Goal: Task Accomplishment & Management: Use online tool/utility

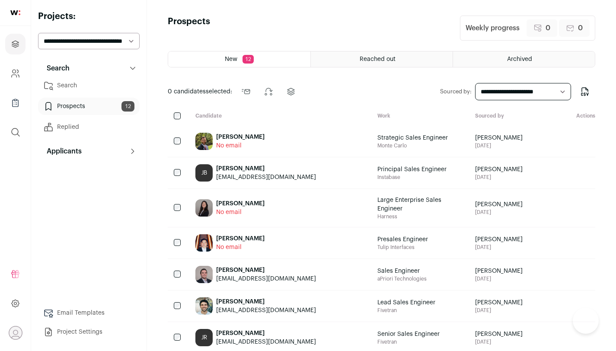
click at [109, 105] on link "Prospects 12" at bounding box center [89, 106] width 102 height 17
click at [108, 106] on link "Prospects 12" at bounding box center [89, 106] width 102 height 17
click at [102, 106] on link "Prospects 12" at bounding box center [89, 106] width 102 height 17
click at [92, 86] on link "Search" at bounding box center [89, 85] width 102 height 17
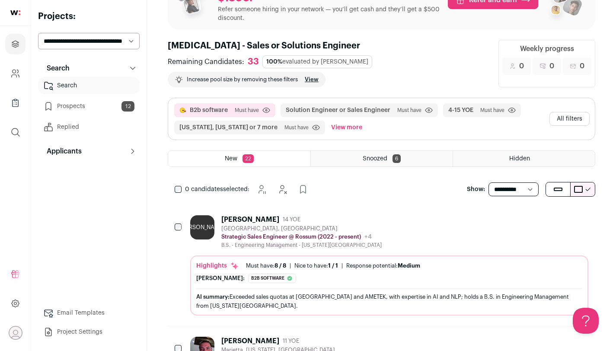
click at [311, 231] on div "[GEOGRAPHIC_DATA], [GEOGRAPHIC_DATA]" at bounding box center [301, 228] width 160 height 7
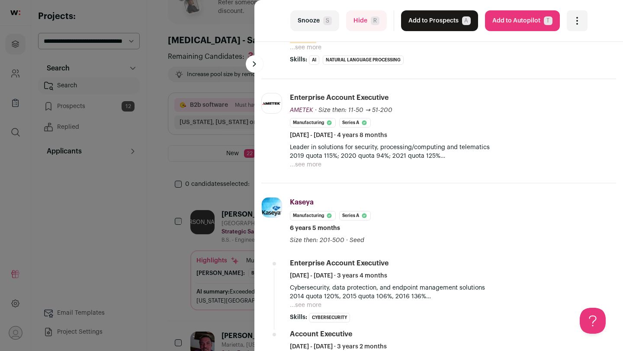
scroll to position [254, 0]
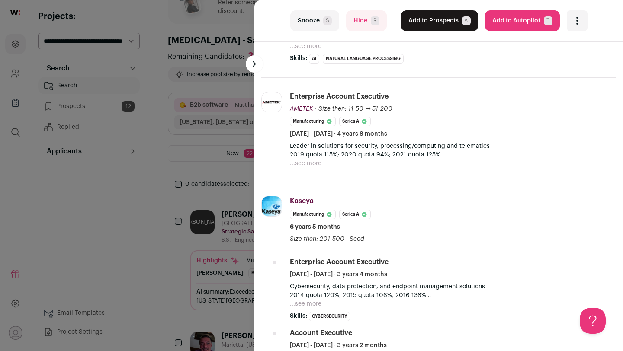
click at [203, 208] on div "last Snooze S Hide R Add to Prospects A Are you sure? [PERSON_NAME] is already …" at bounding box center [311, 175] width 623 height 351
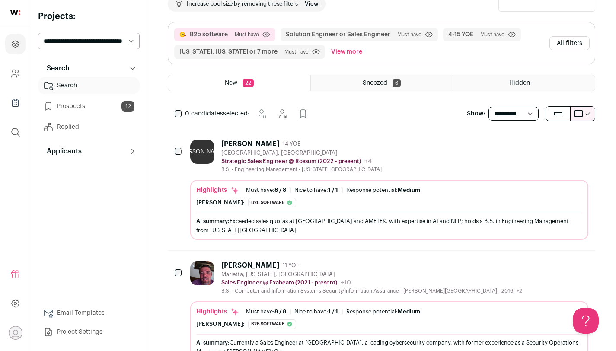
scroll to position [127, 0]
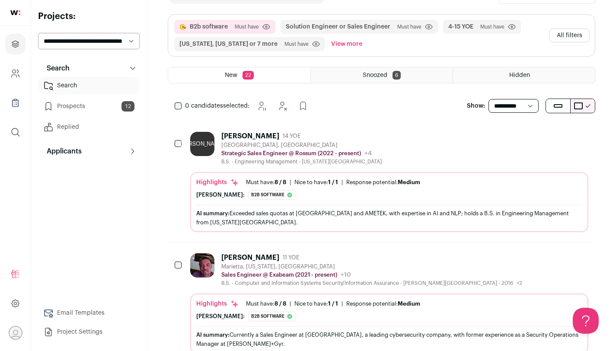
click at [575, 132] on button "Add to Prospects" at bounding box center [581, 136] width 18 height 18
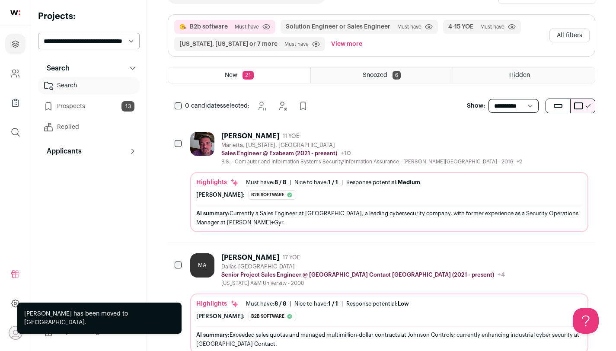
click at [449, 160] on div "B.S. - Computer and Information Systems Security/Information Assurance - [GEOGR…" at bounding box center [371, 161] width 301 height 7
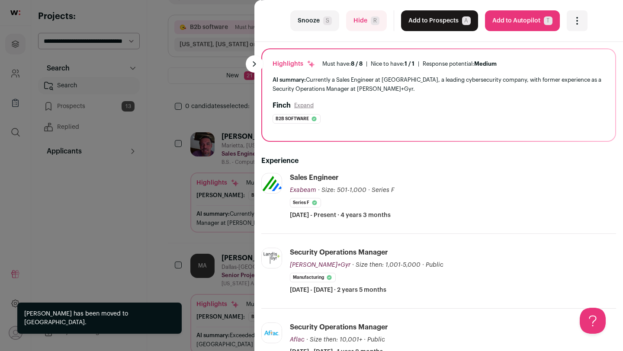
scroll to position [84, 0]
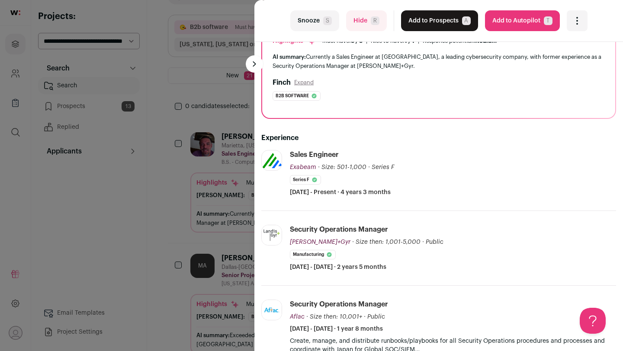
click at [187, 175] on div "last Snooze S Hide R Add to Prospects A Are you sure? [PERSON_NAME] is already …" at bounding box center [311, 175] width 623 height 351
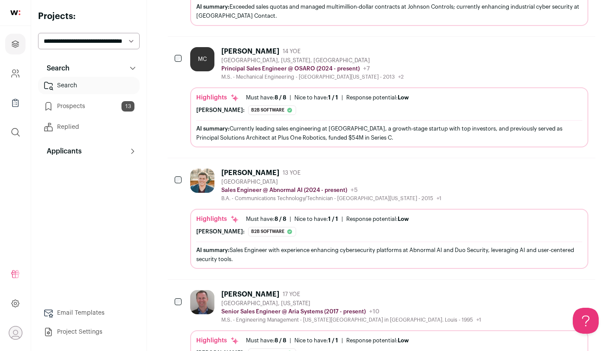
scroll to position [502, 0]
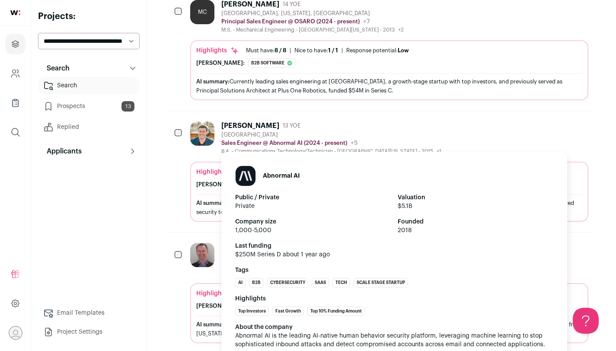
click at [246, 141] on p "Sales Engineer @ Abnormal AI (2024 - present)" at bounding box center [284, 143] width 126 height 7
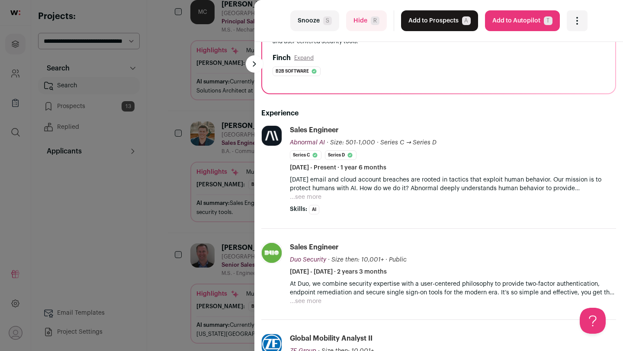
scroll to position [144, 0]
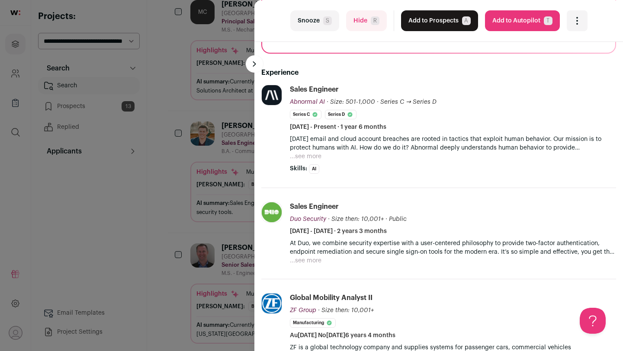
click at [219, 140] on div "last Snooze S Hide R Add to Prospects A Are you sure? [PERSON_NAME] is already …" at bounding box center [311, 175] width 623 height 351
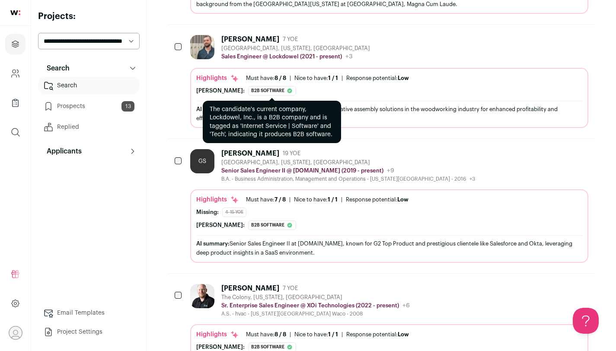
scroll to position [1217, 0]
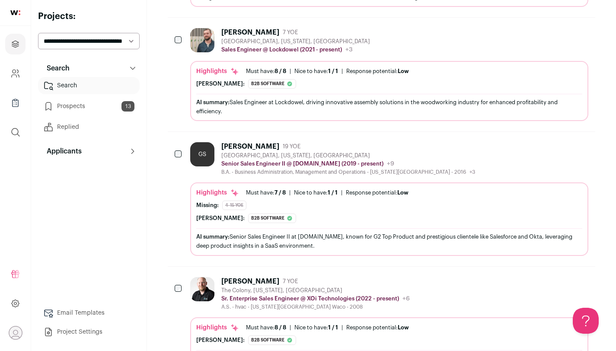
click at [237, 186] on div "Highlights Must have: 7 / 8 How many must haves have been fulfilled? | [GEOGRAP…" at bounding box center [389, 219] width 398 height 73
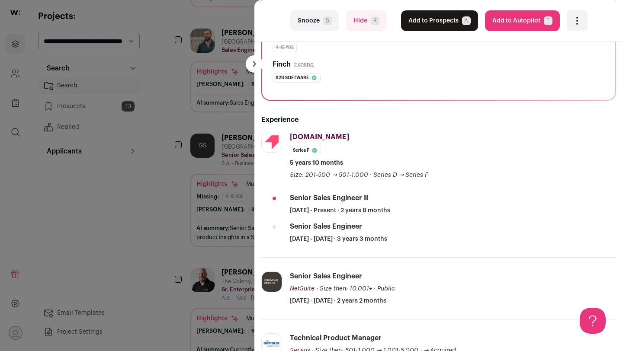
scroll to position [141, 0]
click at [177, 183] on div "last Snooze S Hide R Add to Prospects A Are you sure? [PERSON_NAME] is already …" at bounding box center [311, 175] width 623 height 351
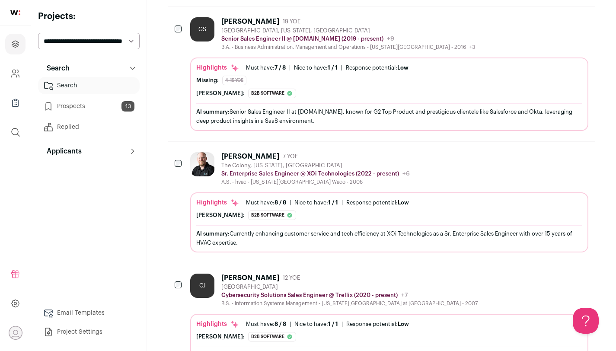
click at [217, 179] on div at bounding box center [204, 168] width 28 height 33
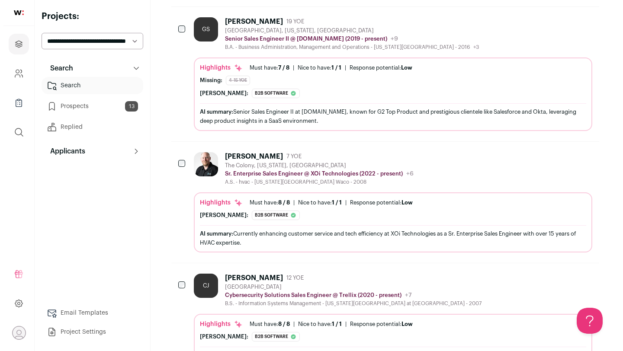
scroll to position [1331, 0]
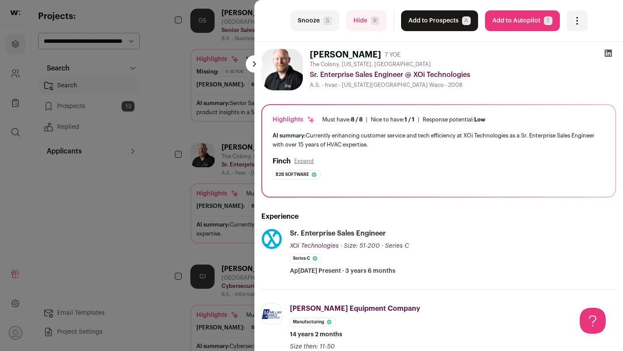
click at [221, 209] on div "last Snooze S Hide R Add to Prospects A Are you sure? [PERSON_NAME] is already …" at bounding box center [311, 175] width 623 height 351
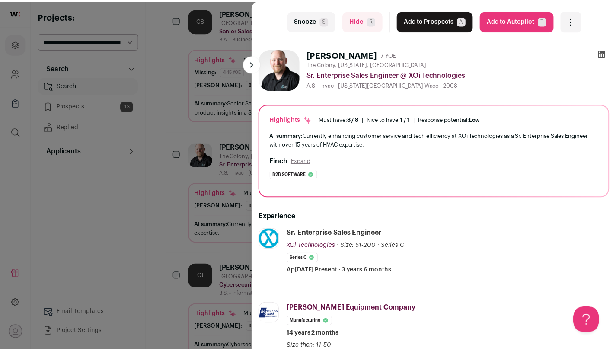
scroll to position [1342, 0]
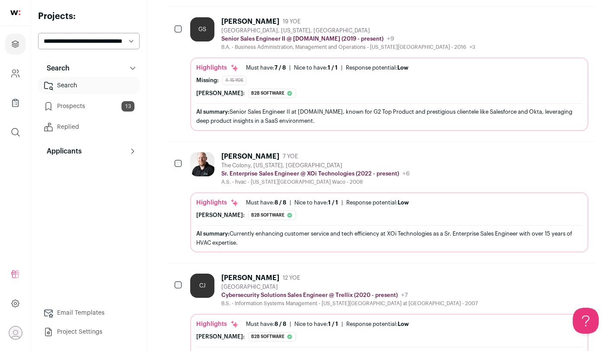
click at [256, 272] on div "CJ [PERSON_NAME] 12 YOE [GEOGRAPHIC_DATA] Cybersecurity Solutions Sales Enginee…" at bounding box center [382, 323] width 428 height 121
click at [258, 281] on div "[PERSON_NAME]" at bounding box center [250, 278] width 58 height 9
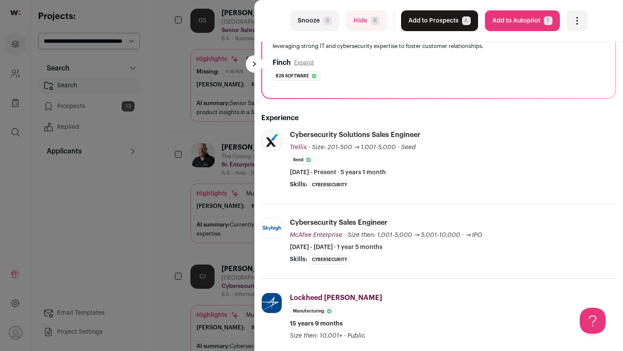
scroll to position [100, 0]
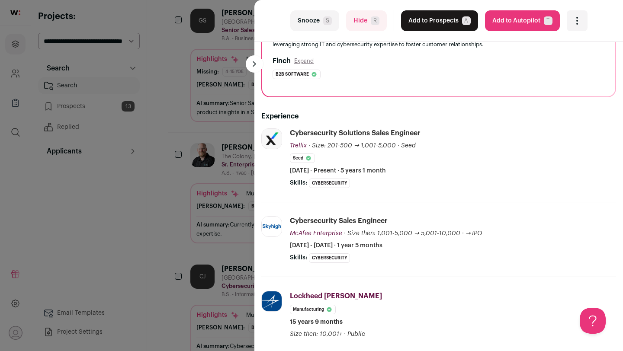
click at [208, 284] on div "last Snooze S Hide R Add to Prospects A Are you sure? [PERSON_NAME] is already …" at bounding box center [311, 175] width 623 height 351
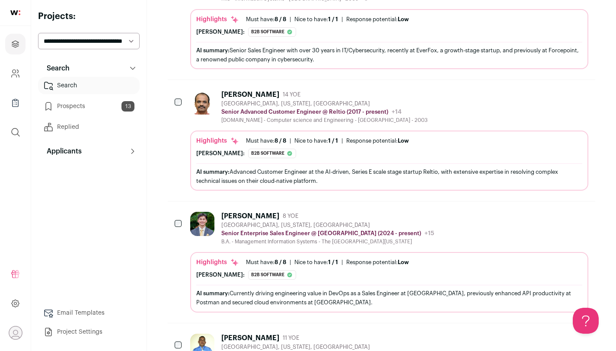
scroll to position [2149, 0]
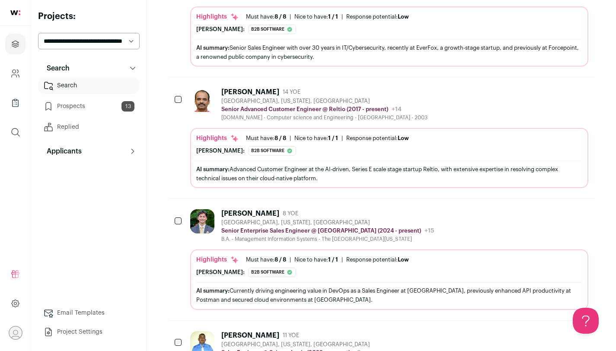
click at [251, 240] on div "B.A. - Management Information Systems - The [GEOGRAPHIC_DATA][US_STATE]" at bounding box center [327, 239] width 213 height 7
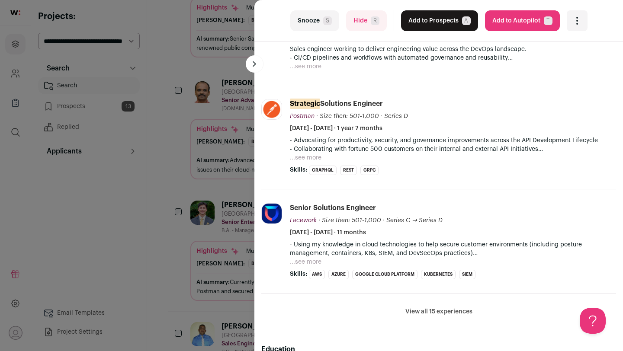
scroll to position [250, 0]
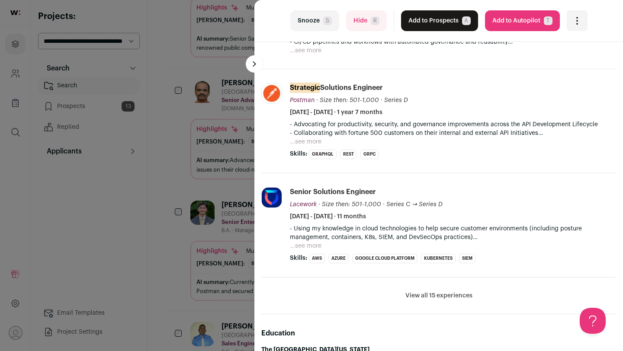
click at [178, 176] on div "last Snooze S Hide R Add to Prospects A Are you sure? [PERSON_NAME] is already …" at bounding box center [311, 175] width 623 height 351
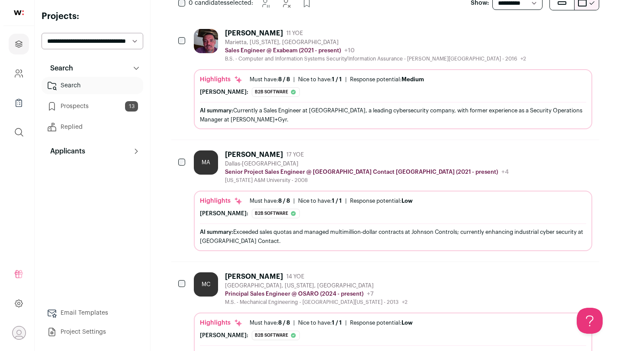
scroll to position [0, 0]
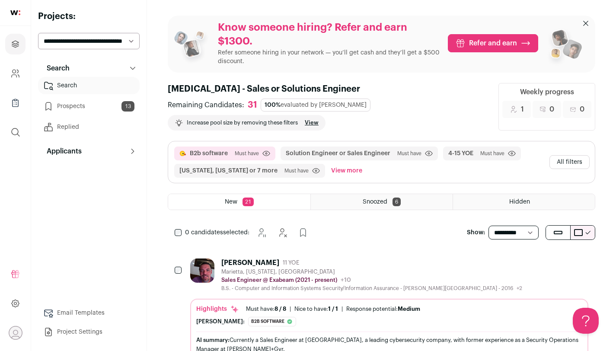
click at [562, 162] on button "All filters" at bounding box center [570, 162] width 40 height 14
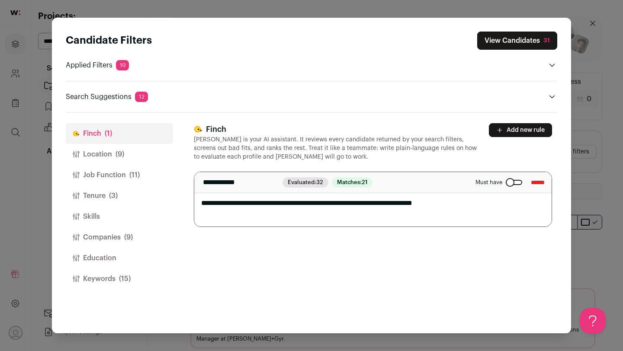
click at [134, 157] on button "Location (9)" at bounding box center [119, 154] width 107 height 21
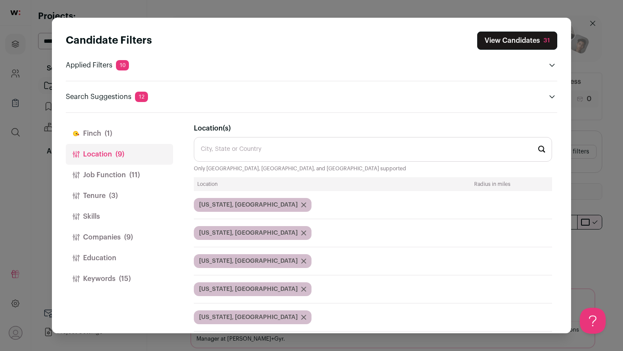
click at [282, 158] on input "Location(s)" at bounding box center [373, 149] width 358 height 25
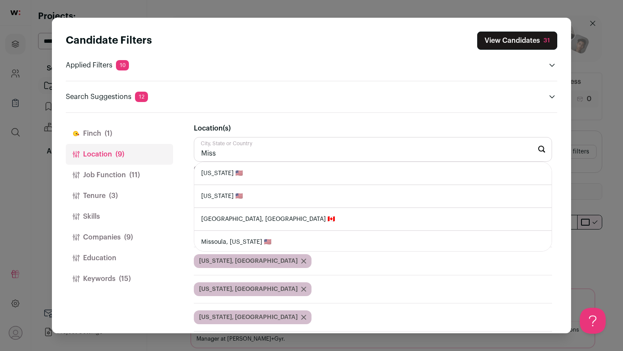
click at [280, 168] on li "[US_STATE] 🇺🇸" at bounding box center [372, 173] width 357 height 23
type input "[US_STATE] 🇺🇸"
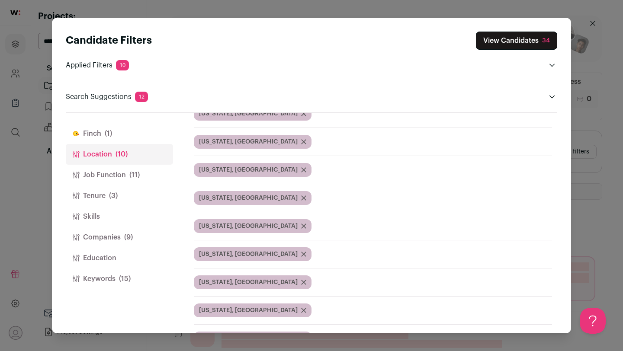
scroll to position [117, 0]
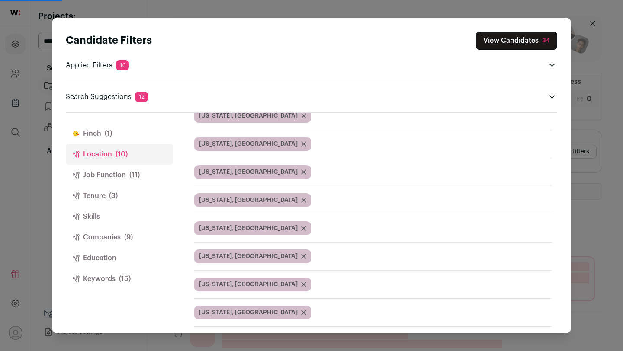
click at [130, 175] on span "(11)" at bounding box center [134, 175] width 10 height 10
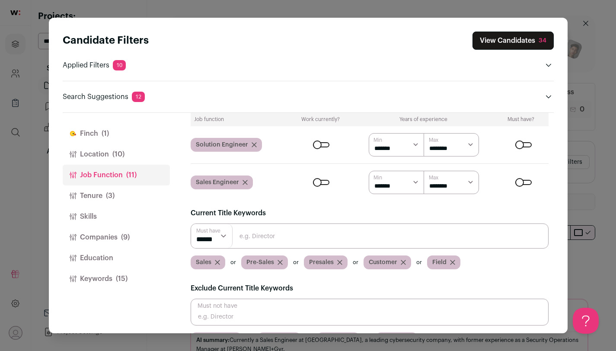
scroll to position [49, 0]
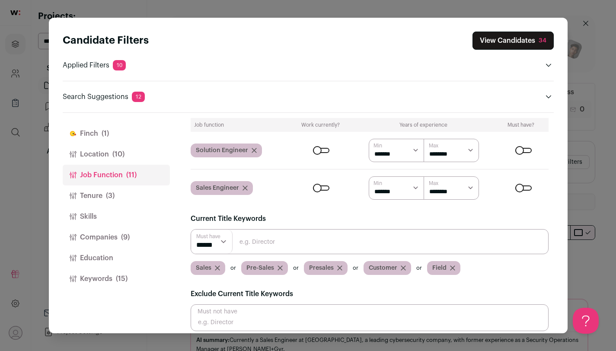
click at [321, 150] on div "Close modal via background" at bounding box center [321, 150] width 16 height 5
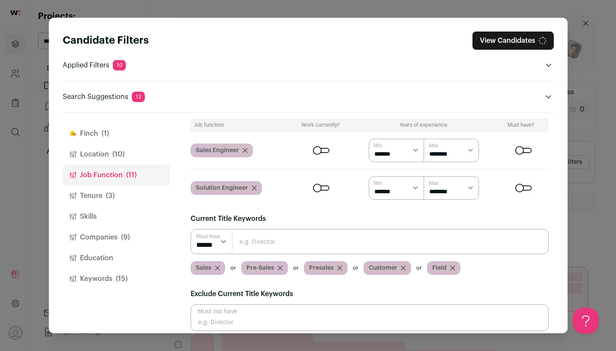
click at [519, 148] on div "Close modal via background" at bounding box center [524, 150] width 16 height 5
click at [518, 186] on div "Close modal via background" at bounding box center [524, 188] width 16 height 5
click at [518, 150] on div "Close modal via background" at bounding box center [524, 150] width 16 height 5
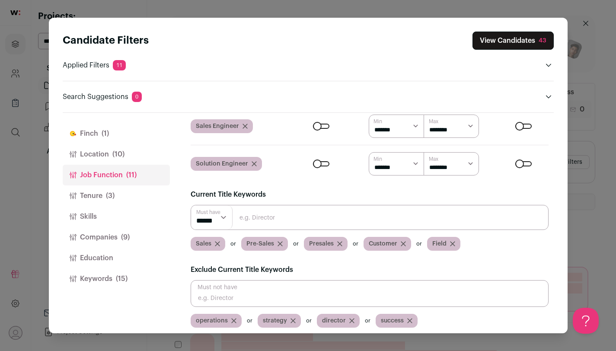
scroll to position [77, 0]
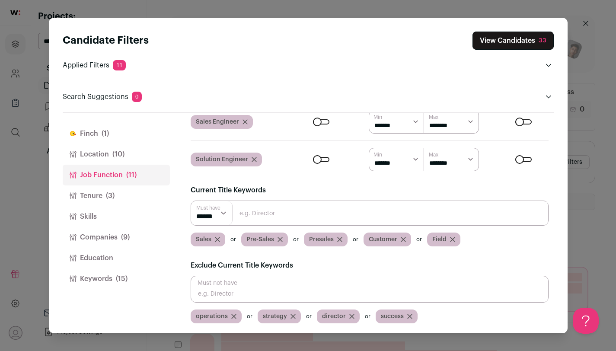
click at [263, 217] on input "Close modal via background" at bounding box center [370, 213] width 358 height 25
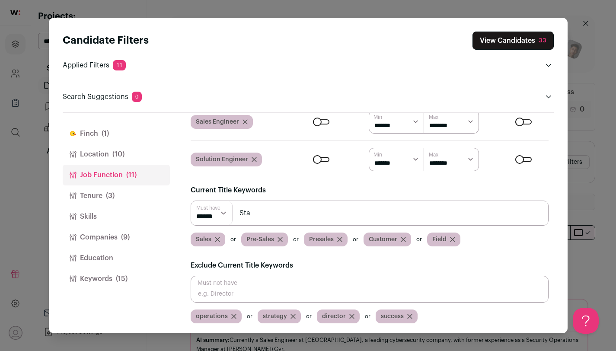
scroll to position [0, 0]
type input "Strategic"
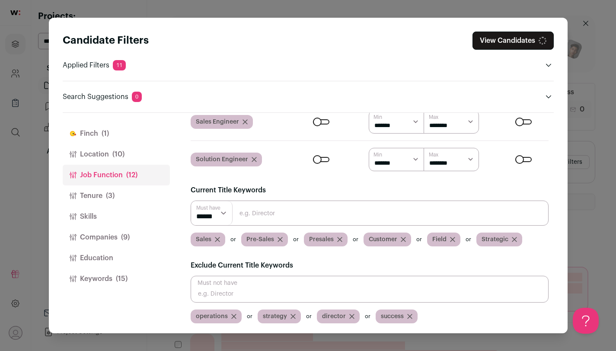
click at [301, 216] on input "Close modal via background" at bounding box center [370, 213] width 358 height 25
type input "Enterprise"
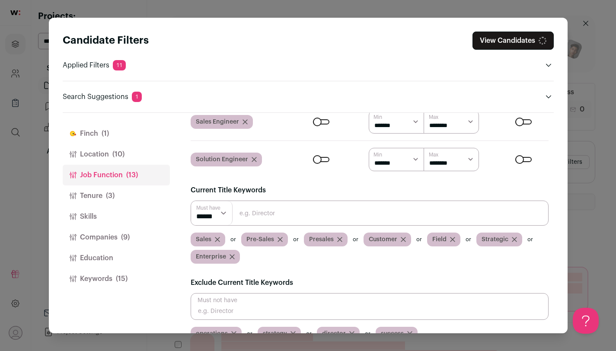
click at [117, 194] on button "Tenure (3)" at bounding box center [116, 196] width 107 height 21
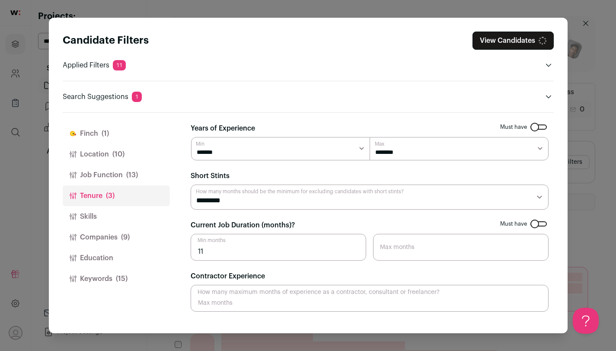
click at [111, 215] on button "Skills" at bounding box center [116, 216] width 107 height 21
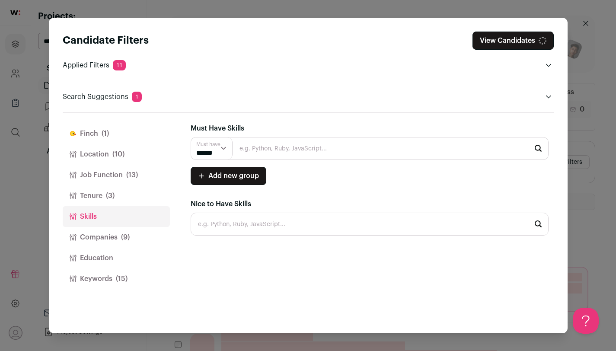
click at [115, 235] on button "Companies (9)" at bounding box center [116, 237] width 107 height 21
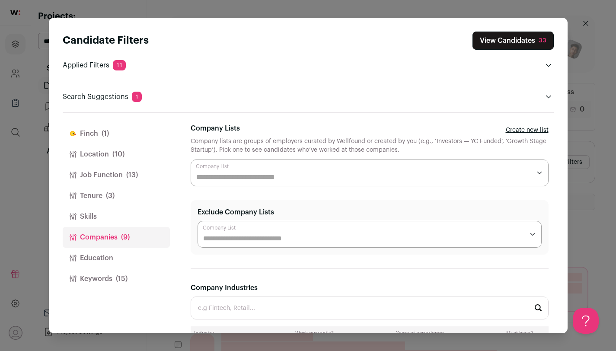
click at [118, 257] on button "Education" at bounding box center [116, 258] width 107 height 21
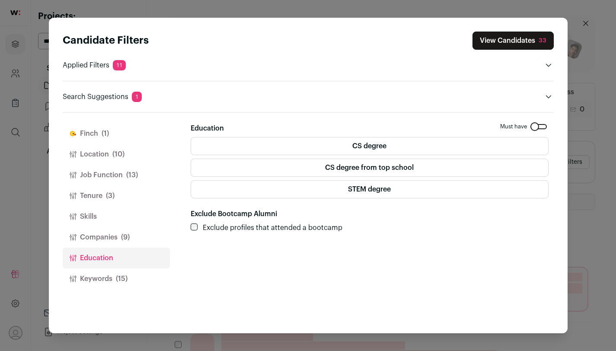
click at [122, 242] on button "Companies (9)" at bounding box center [116, 237] width 107 height 21
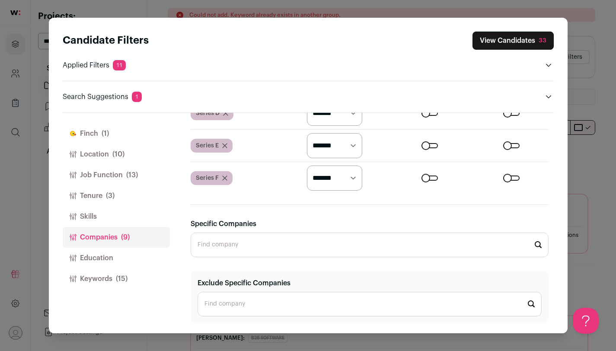
scroll to position [202, 0]
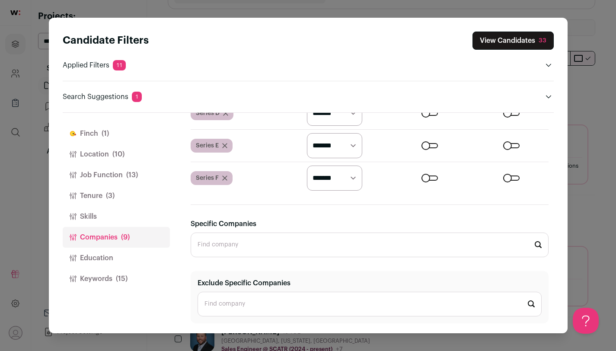
click at [126, 261] on button "Education" at bounding box center [116, 258] width 107 height 21
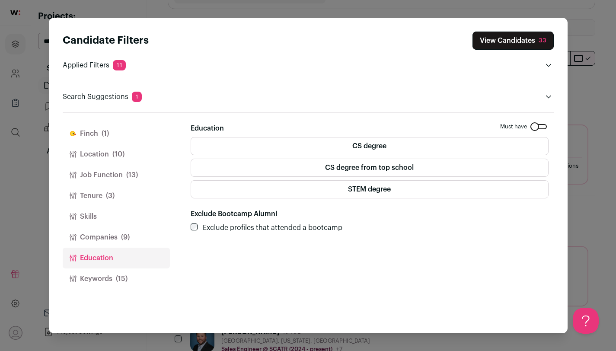
scroll to position [0, 0]
click at [126, 279] on span "(15)" at bounding box center [122, 279] width 12 height 10
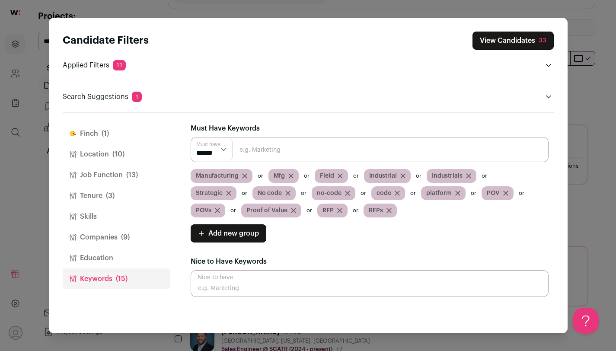
click at [273, 147] on input "Close modal via background" at bounding box center [370, 149] width 358 height 25
type input "Strategic"
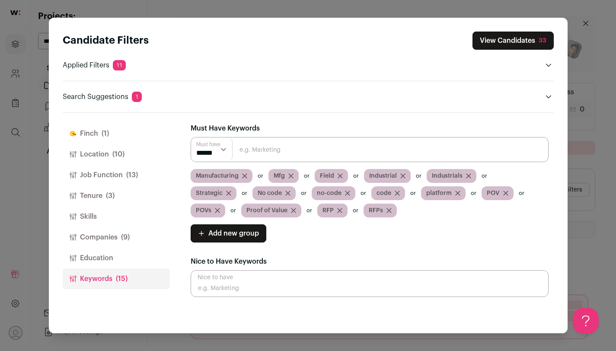
click at [127, 137] on button "Finch (1)" at bounding box center [116, 133] width 107 height 21
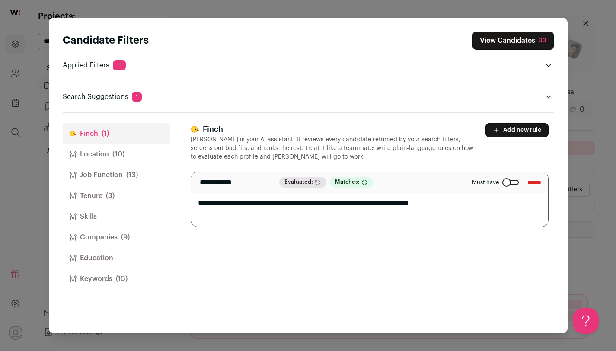
click at [498, 179] on label "Must have" at bounding box center [495, 182] width 47 height 7
click at [80, 156] on button "Location (10)" at bounding box center [116, 154] width 107 height 21
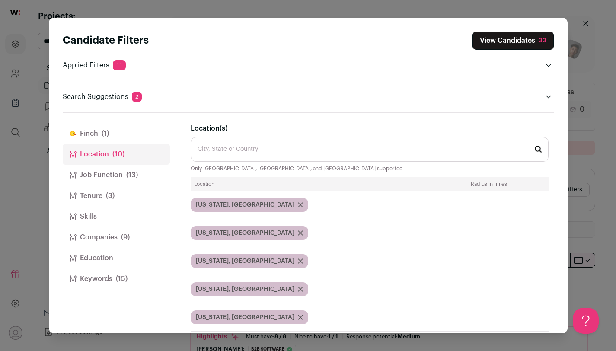
click at [111, 169] on button "Job Function (13)" at bounding box center [116, 175] width 107 height 21
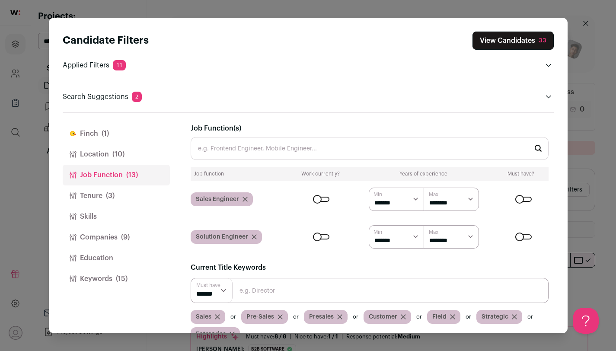
click at [320, 198] on div "Close modal via background" at bounding box center [321, 199] width 16 height 5
click at [491, 44] on button "View Candidates 47" at bounding box center [513, 41] width 81 height 18
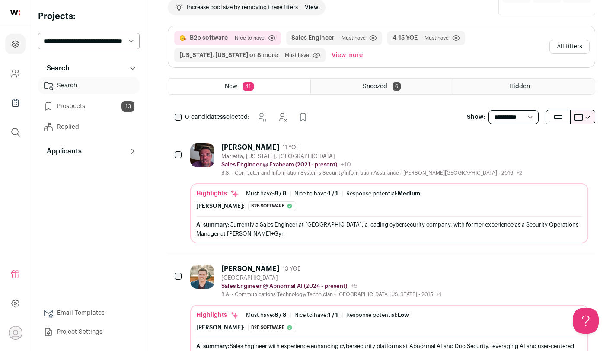
click at [346, 171] on div "B.S. - Computer and Information Systems Security/Information Assurance - [GEOGR…" at bounding box center [371, 173] width 301 height 7
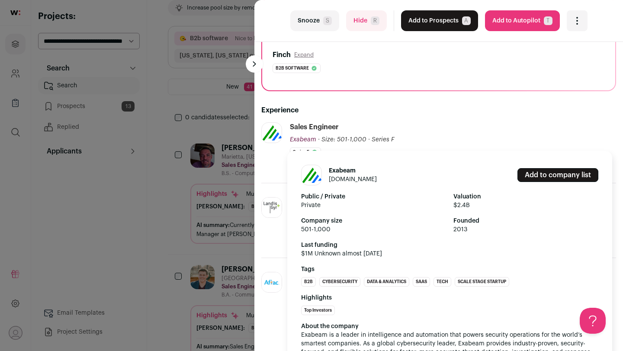
scroll to position [134, 0]
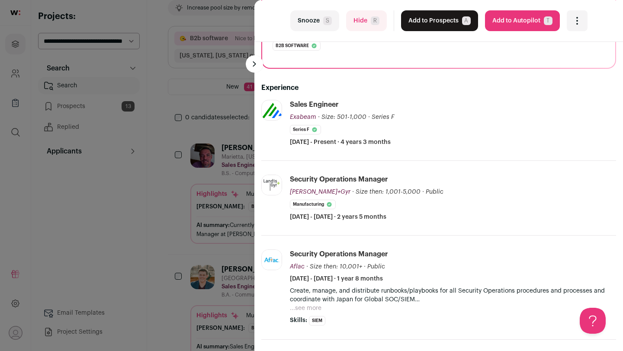
click at [187, 194] on div "last Snooze S Hide R Add to Prospects A Are you sure? [PERSON_NAME] is already …" at bounding box center [311, 175] width 623 height 351
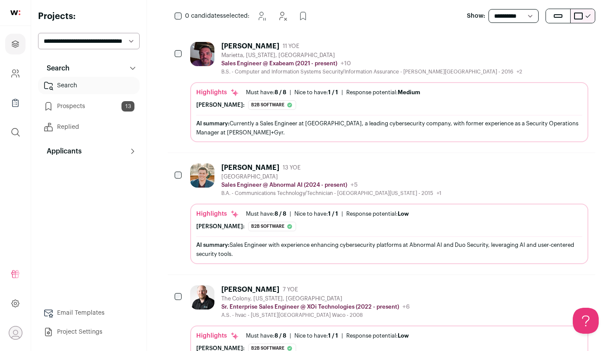
click at [244, 189] on div "Sales Engineer @ Abnormal AI (2024 - present) Abnormal AI Public / Private Priv…" at bounding box center [331, 185] width 220 height 9
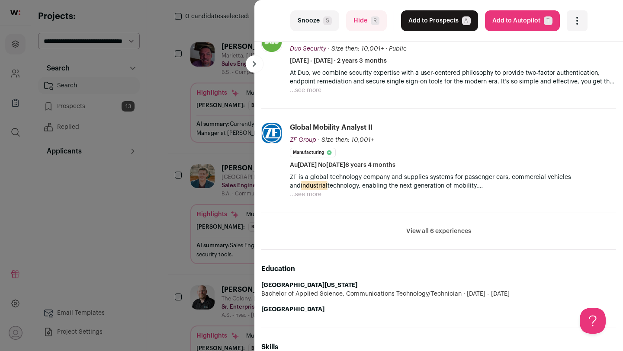
scroll to position [320, 0]
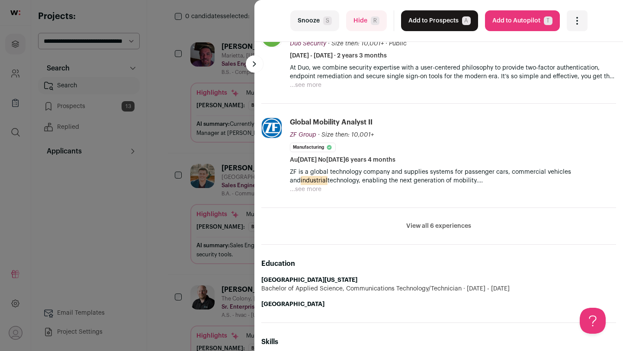
click at [409, 216] on li "View all 6 experiences View less" at bounding box center [438, 226] width 355 height 37
click at [409, 218] on li "View all 6 experiences View less" at bounding box center [438, 226] width 355 height 37
click at [413, 222] on button "View all 6 experiences" at bounding box center [438, 226] width 65 height 9
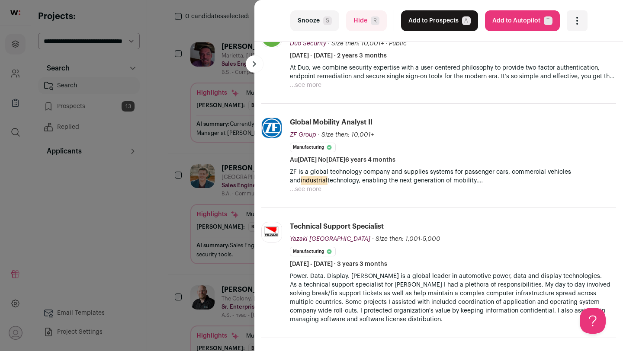
click at [178, 222] on div "last Snooze S Hide R Add to Prospects A Are you sure? [PERSON_NAME] is already …" at bounding box center [311, 175] width 623 height 351
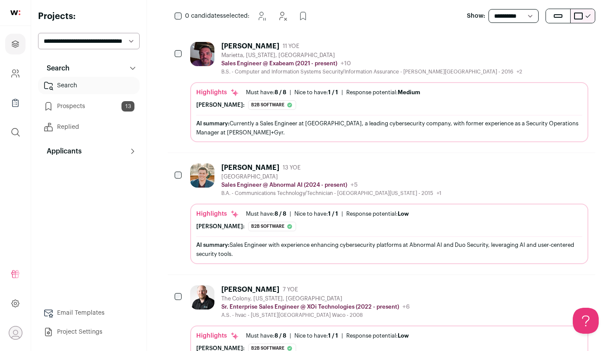
click at [269, 200] on div "[PERSON_NAME] 13 YOE [GEOGRAPHIC_DATA] Sales Engineer @ Abnormal AI (2024 - pre…" at bounding box center [389, 213] width 398 height 100
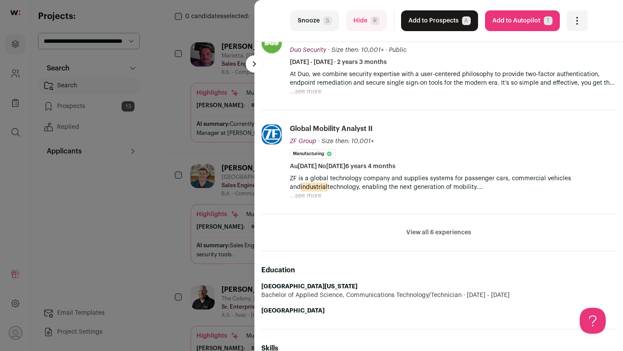
scroll to position [337, 0]
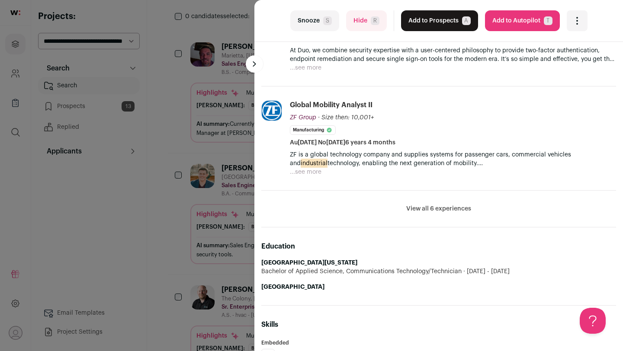
click at [421, 208] on button "View all 6 experiences" at bounding box center [438, 209] width 65 height 9
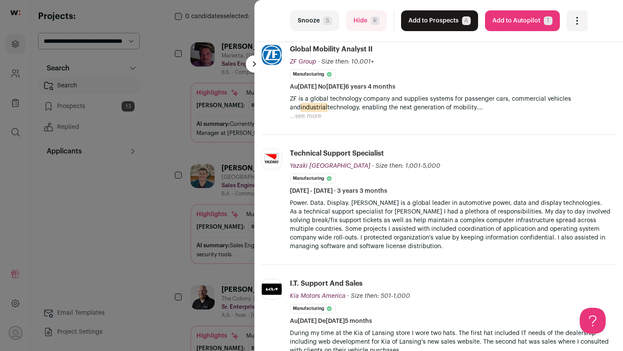
scroll to position [419, 0]
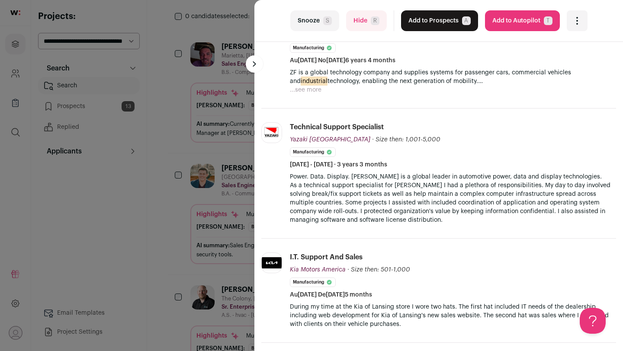
click at [420, 17] on button "Add to Prospects A" at bounding box center [439, 20] width 77 height 21
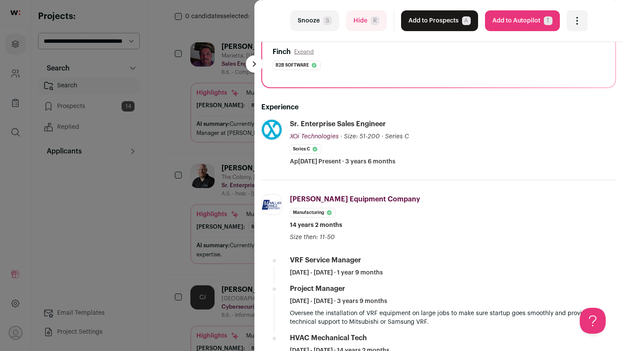
scroll to position [0, 0]
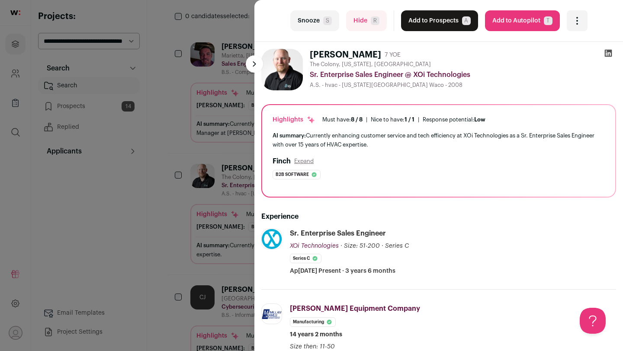
click at [191, 234] on div "last Snooze S Hide R Add to Prospects A Are you sure? [PERSON_NAME] is already …" at bounding box center [311, 175] width 623 height 351
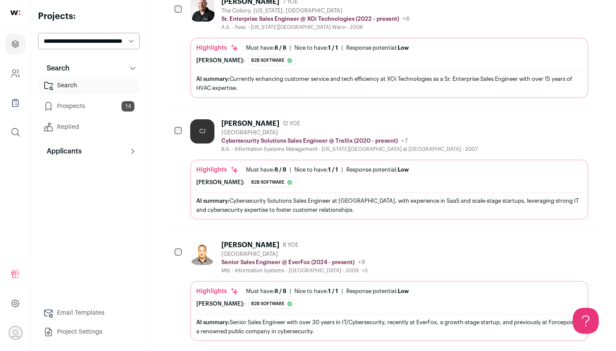
scroll to position [384, 0]
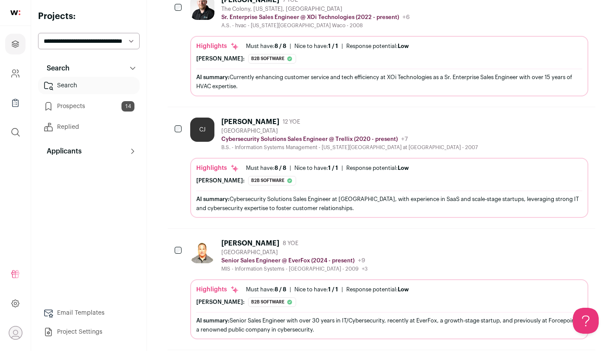
click at [309, 165] on div "Nice to have: 1 / 1" at bounding box center [317, 168] width 44 height 7
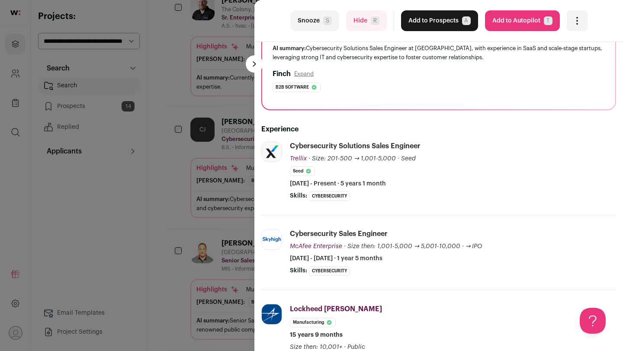
scroll to position [89, 0]
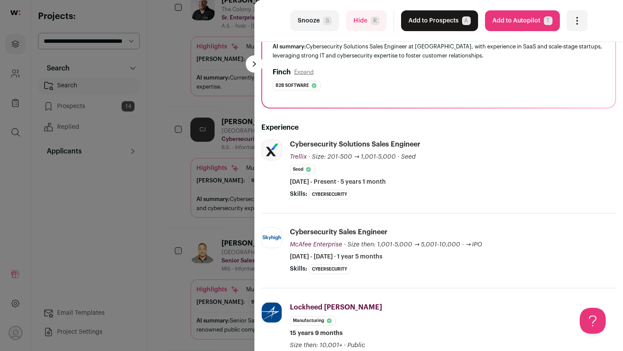
click at [369, 113] on div "Experience Trellix [DOMAIN_NAME] Add to company list Public / Private Private V…" at bounding box center [438, 308] width 355 height 398
click at [197, 222] on div "last Snooze S Hide R Add to Prospects A Are you sure? [PERSON_NAME] is already …" at bounding box center [311, 175] width 623 height 351
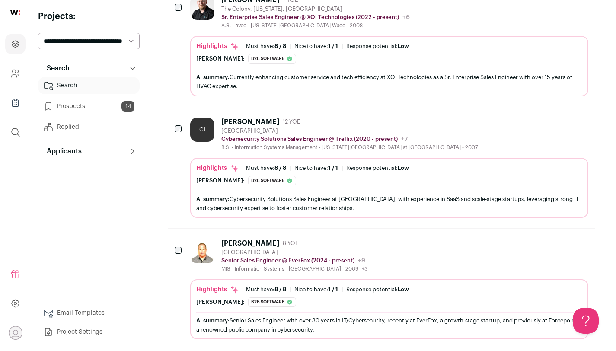
click at [238, 272] on div "MIS - Information Systems - [GEOGRAPHIC_DATA] - 2009 +3 [DATE] - [DATE] [GEOGRA…" at bounding box center [294, 269] width 146 height 7
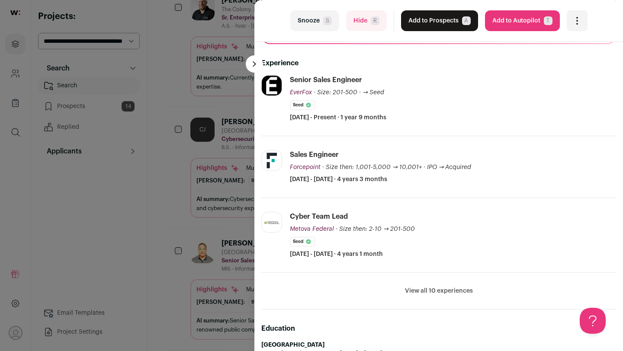
scroll to position [154, 0]
click at [184, 158] on div "last Snooze S Hide R Add to Prospects A Are you sure? [PERSON_NAME] is already …" at bounding box center [311, 175] width 623 height 351
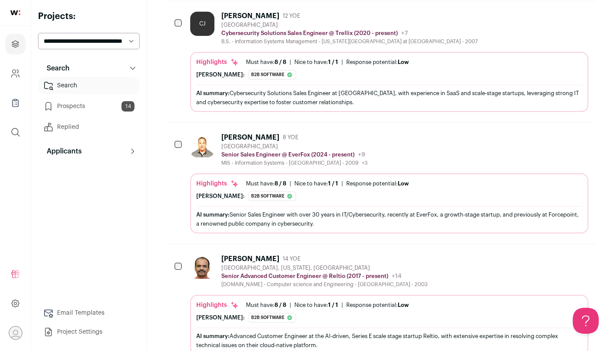
click at [211, 157] on div at bounding box center [204, 149] width 28 height 33
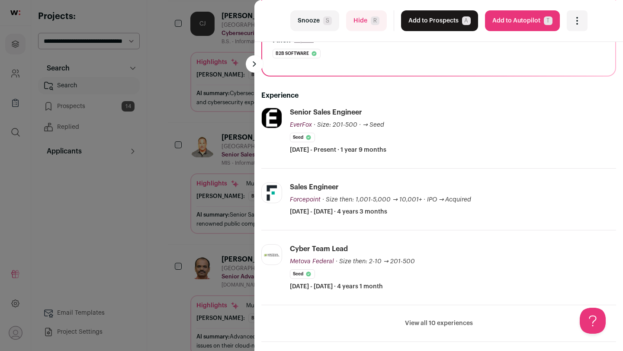
scroll to position [124, 0]
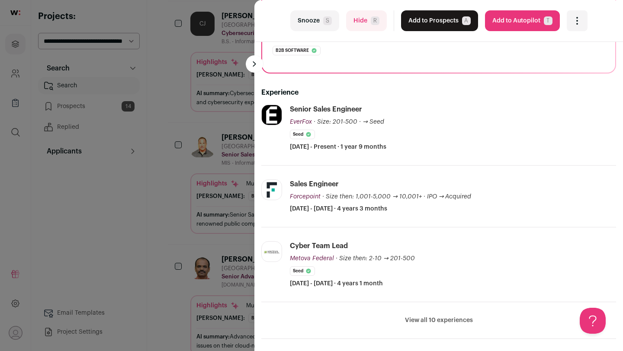
click at [172, 175] on div "last Snooze S Hide R Add to Prospects A Are you sure? [PERSON_NAME] is already …" at bounding box center [311, 175] width 623 height 351
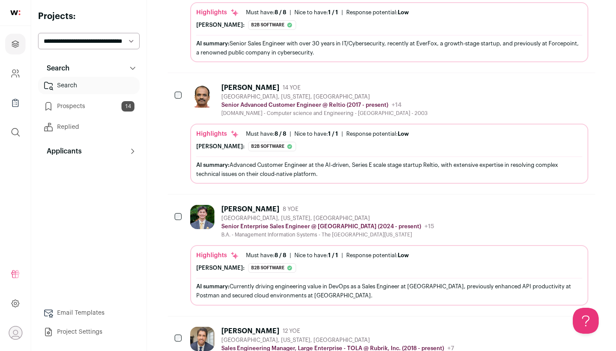
scroll to position [662, 0]
click at [262, 218] on div "[GEOGRAPHIC_DATA], [US_STATE], [GEOGRAPHIC_DATA]" at bounding box center [327, 218] width 213 height 7
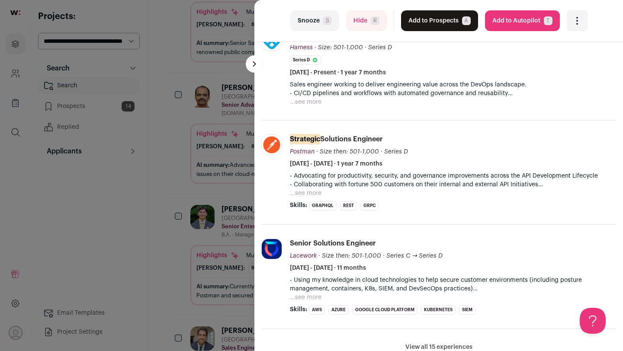
scroll to position [201, 0]
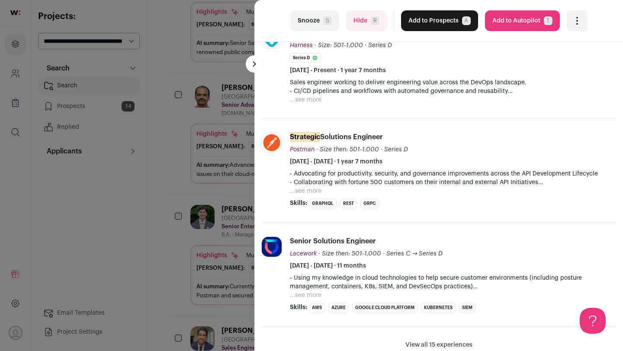
click at [176, 266] on div "last Snooze S Hide R Add to Prospects A Are you sure? [PERSON_NAME] is already …" at bounding box center [311, 175] width 623 height 351
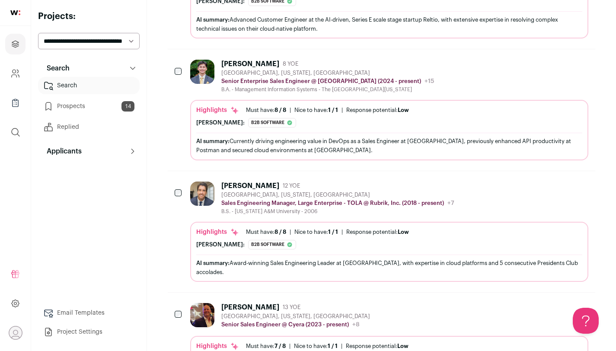
click at [307, 216] on div "[PERSON_NAME] 12 YOE [GEOGRAPHIC_DATA], [US_STATE], [GEOGRAPHIC_DATA] Sales Eng…" at bounding box center [389, 232] width 398 height 100
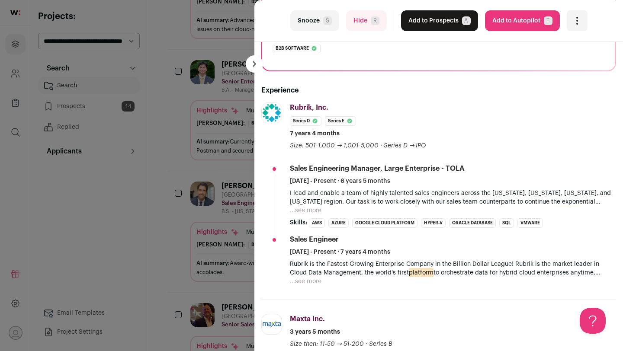
scroll to position [130, 0]
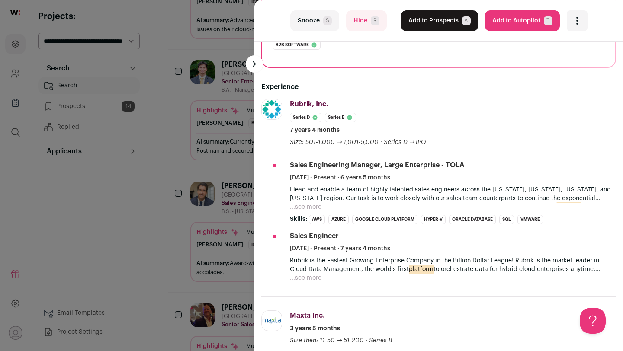
click at [307, 205] on button "...see more" at bounding box center [306, 207] width 32 height 9
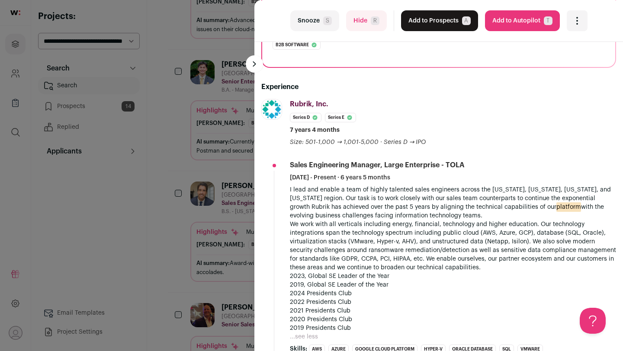
click at [205, 232] on div "last Snooze S Hide R Add to Prospects A Are you sure? [PERSON_NAME] is already …" at bounding box center [311, 175] width 623 height 351
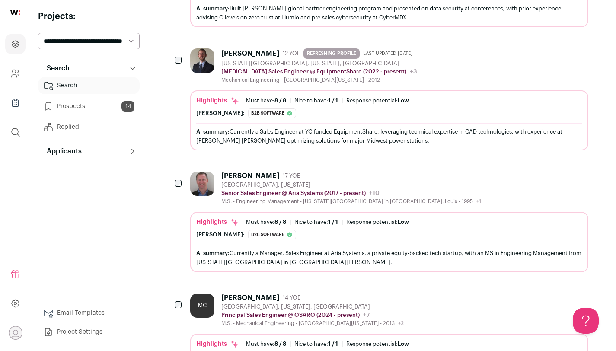
click at [347, 202] on div "[PERSON_NAME] 17 YOE [GEOGRAPHIC_DATA], [US_STATE] Senior Sales Engineer @ Aria…" at bounding box center [389, 222] width 398 height 100
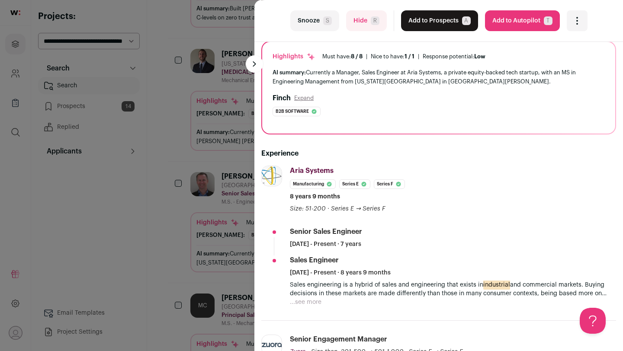
scroll to position [98, 0]
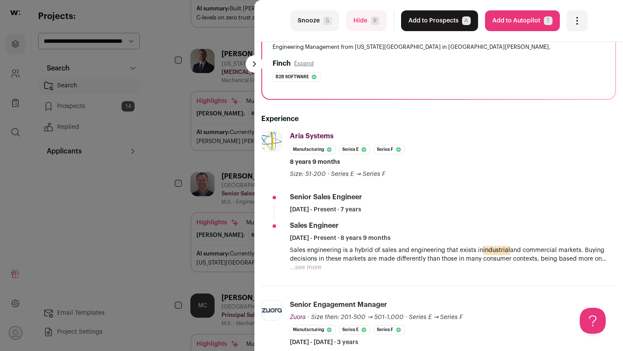
click at [151, 212] on div "last Snooze S Hide R Add to Prospects A Are you sure? [PERSON_NAME] is already …" at bounding box center [311, 175] width 623 height 351
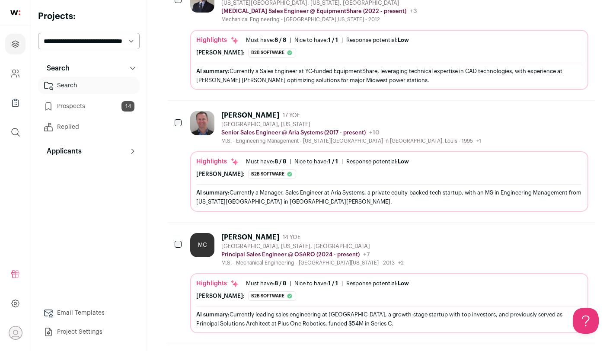
click at [232, 243] on div "[GEOGRAPHIC_DATA], [US_STATE], [GEOGRAPHIC_DATA]" at bounding box center [312, 246] width 183 height 7
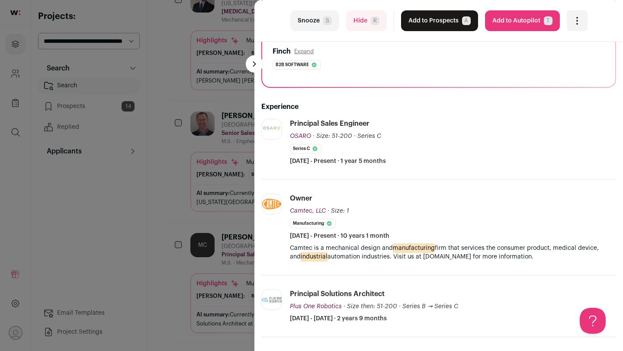
scroll to position [112, 0]
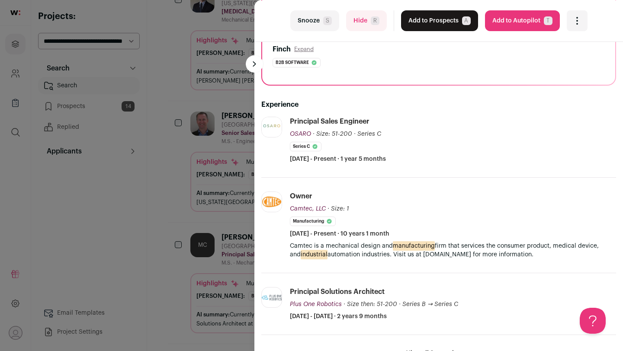
click at [152, 256] on div "last Snooze S Hide R Add to Prospects A Are you sure? [PERSON_NAME] is already …" at bounding box center [311, 175] width 623 height 351
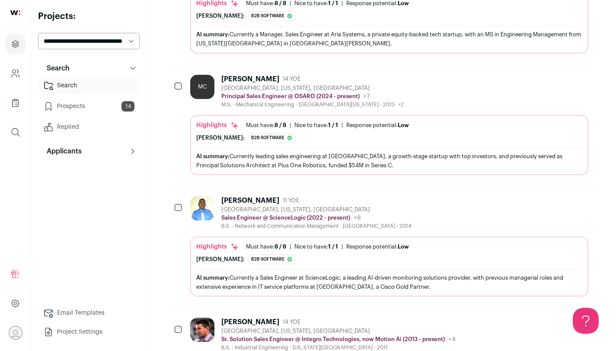
scroll to position [1422, 0]
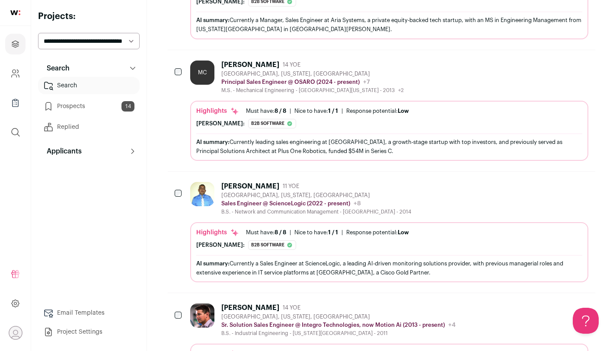
click at [234, 208] on div "B.S. - Network and Communication Management - [GEOGRAPHIC_DATA] - 2014" at bounding box center [316, 211] width 190 height 7
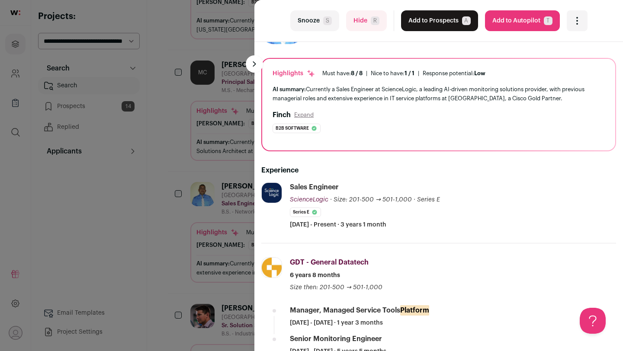
scroll to position [76, 0]
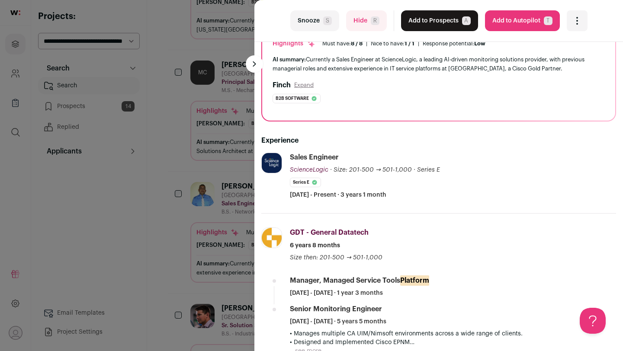
click at [157, 212] on div "last Snooze S Hide R Add to Prospects A Are you sure? [PERSON_NAME] is already …" at bounding box center [311, 175] width 623 height 351
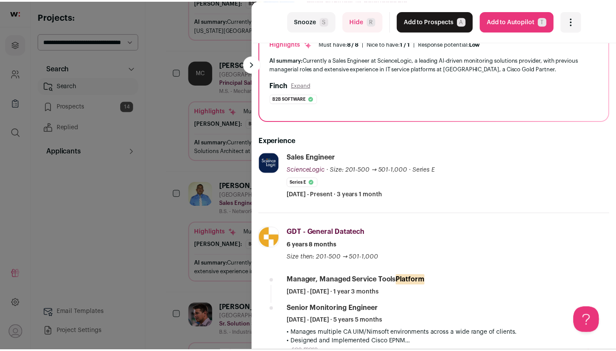
scroll to position [1422, 0]
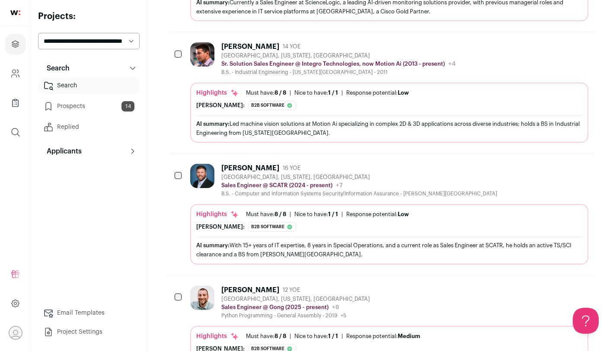
click at [247, 190] on div "B.S. - Computer and Information Systems Security/Information Assurance - [PERSO…" at bounding box center [359, 193] width 276 height 7
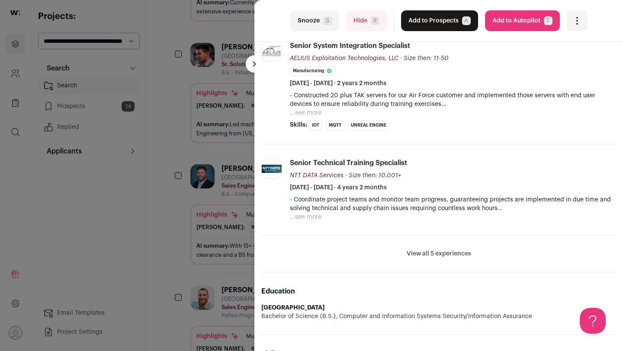
scroll to position [265, 0]
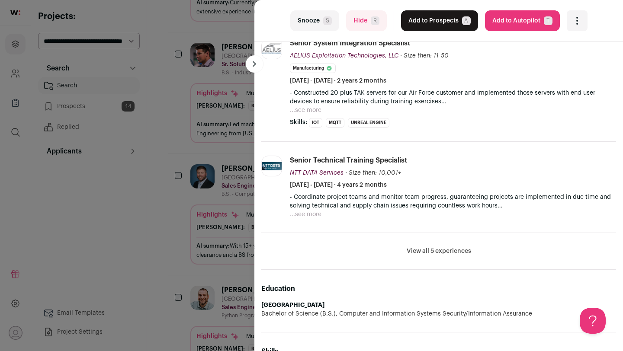
click at [241, 215] on div "last Snooze S Hide R Add to Prospects A Are you sure? [PERSON_NAME] is already …" at bounding box center [311, 175] width 623 height 351
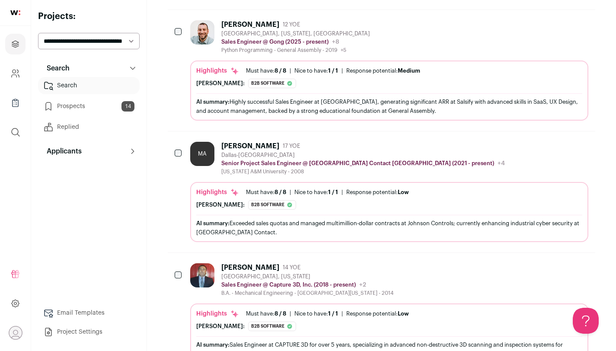
click at [320, 200] on div "[PERSON_NAME]: B2b software The candidate's current company, Phoenix Contact US…" at bounding box center [389, 205] width 386 height 10
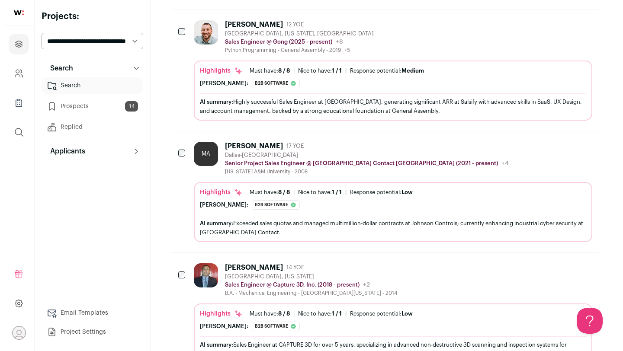
scroll to position [1938, 0]
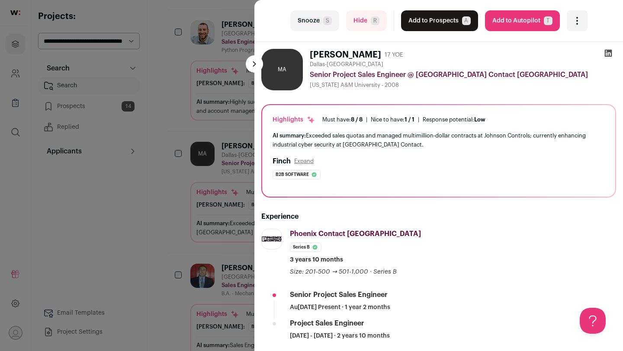
click at [323, 23] on span "S" at bounding box center [327, 20] width 9 height 9
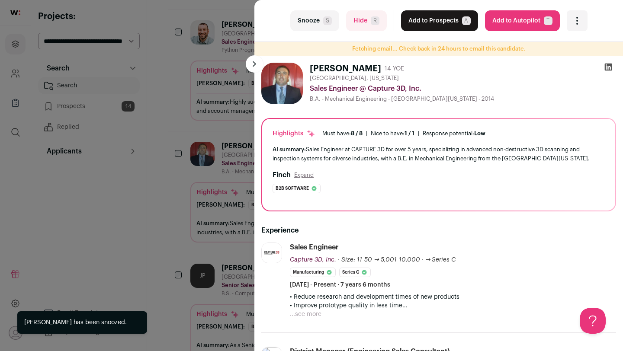
click at [185, 196] on div "last Snooze S Hide R Add to Prospects A Are you sure? [PERSON_NAME] is already …" at bounding box center [311, 175] width 623 height 351
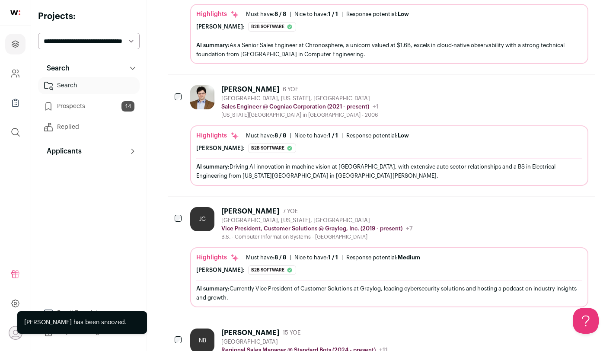
scroll to position [2276, 0]
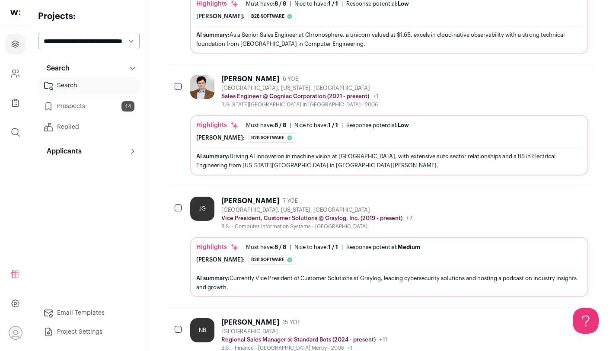
click at [254, 136] on div "Highlights Must have: 8 / 8 How many must haves have been fulfilled? | [GEOGRAP…" at bounding box center [389, 147] width 386 height 52
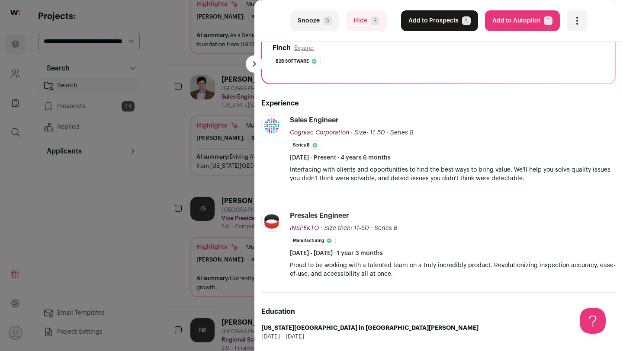
scroll to position [115, 0]
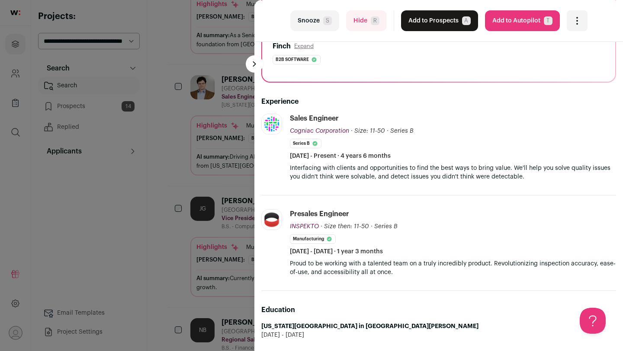
click at [190, 151] on div "last Snooze S Hide R Add to Prospects A Are you sure? [PERSON_NAME] is already …" at bounding box center [311, 175] width 623 height 351
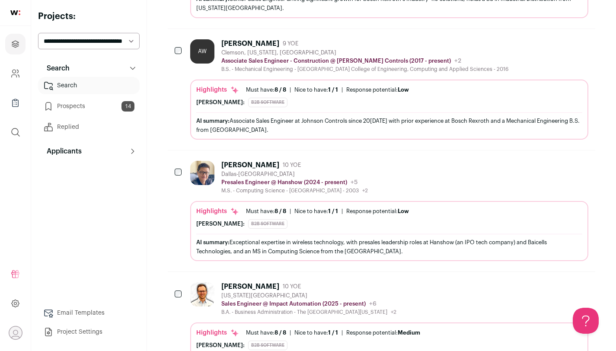
scroll to position [3898, 0]
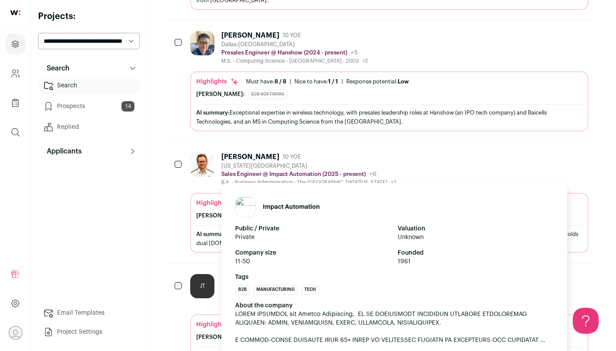
click at [268, 183] on div "Impact Automation Public / Private Private Valuation Unknown Company size 11-50…" at bounding box center [394, 271] width 346 height 176
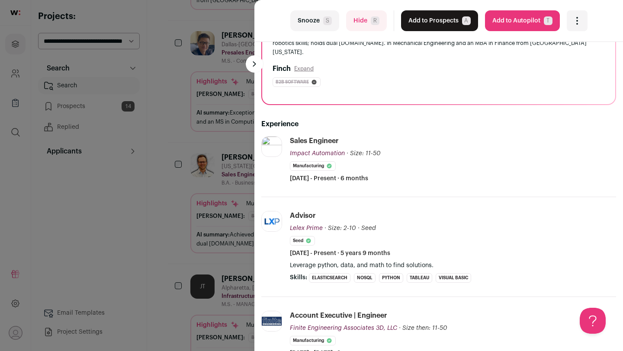
scroll to position [108, 0]
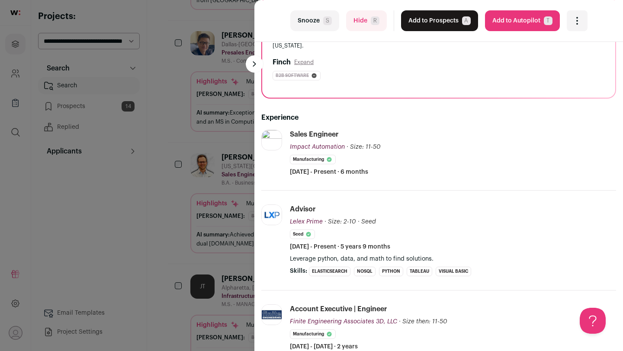
click at [204, 192] on div "last Snooze S Hide R Add to Prospects A Are you sure? [PERSON_NAME] is already …" at bounding box center [311, 175] width 623 height 351
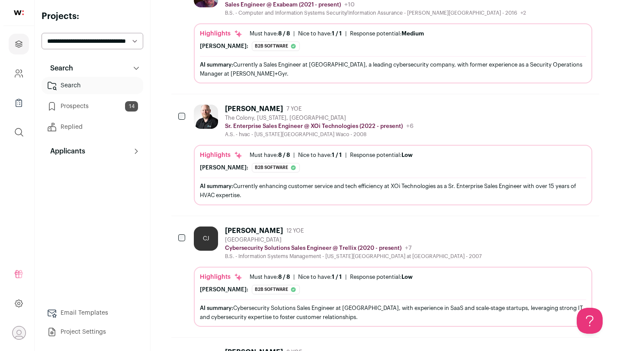
scroll to position [0, 0]
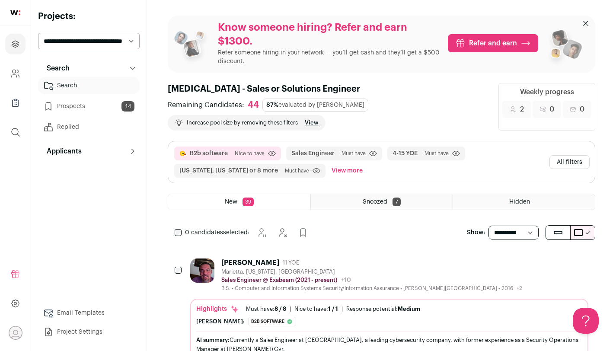
click at [561, 167] on button "All filters" at bounding box center [570, 162] width 40 height 14
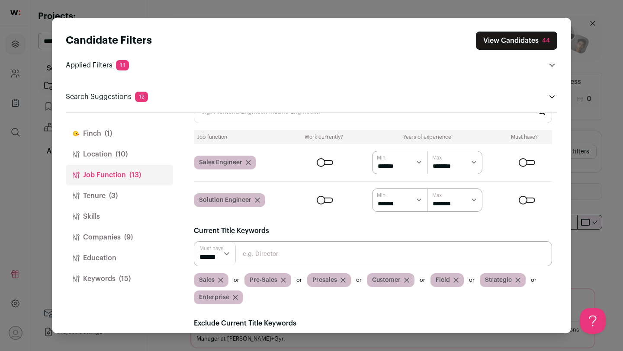
scroll to position [39, 0]
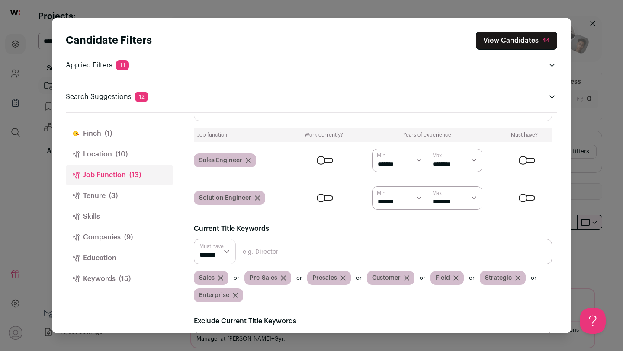
click at [318, 160] on div "Close modal via background" at bounding box center [325, 160] width 16 height 5
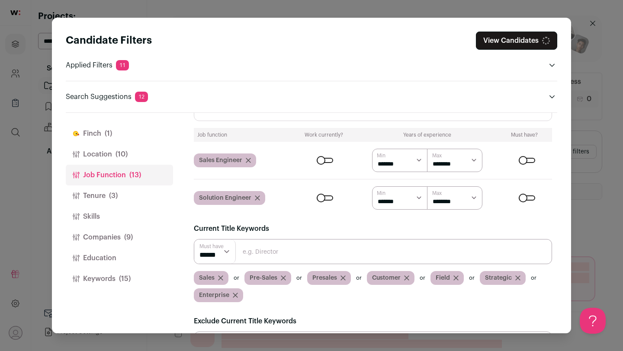
click at [125, 189] on button "Tenure (3)" at bounding box center [119, 196] width 107 height 21
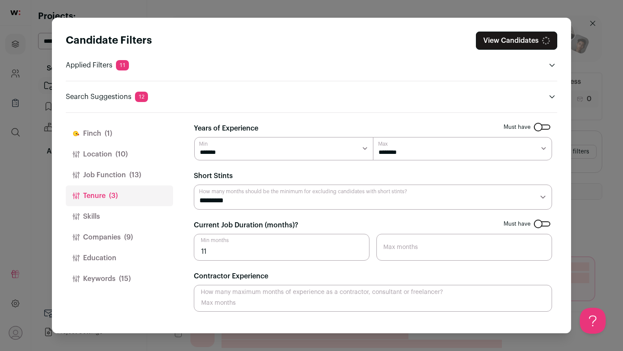
click at [125, 215] on button "Skills" at bounding box center [119, 216] width 107 height 21
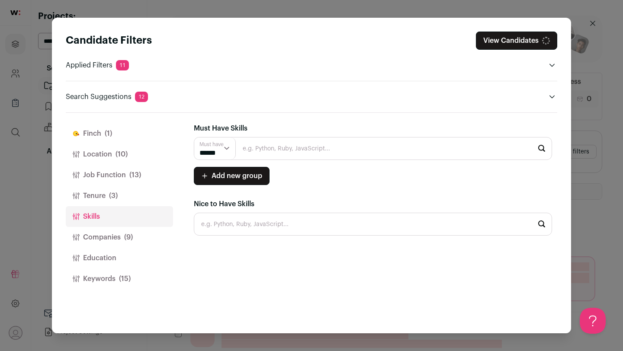
click at [132, 237] on span "(9)" at bounding box center [128, 237] width 9 height 10
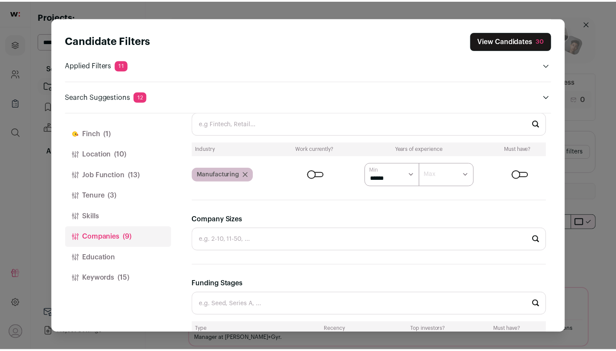
scroll to position [184, 0]
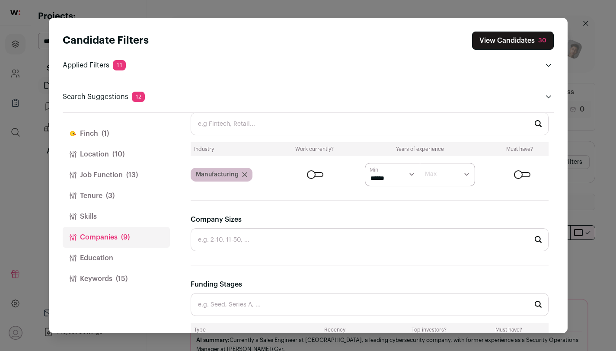
click at [521, 173] on div "Close modal via background" at bounding box center [522, 174] width 16 height 5
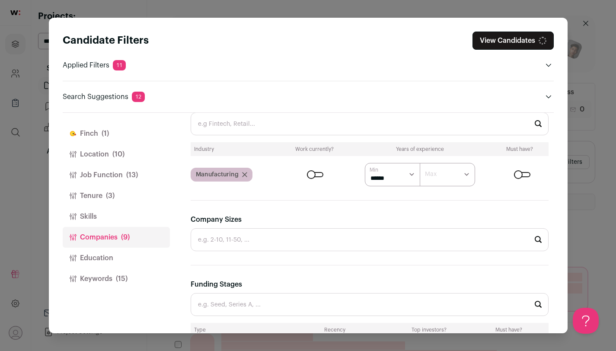
click at [447, 129] on input "Company Industries" at bounding box center [370, 123] width 358 height 23
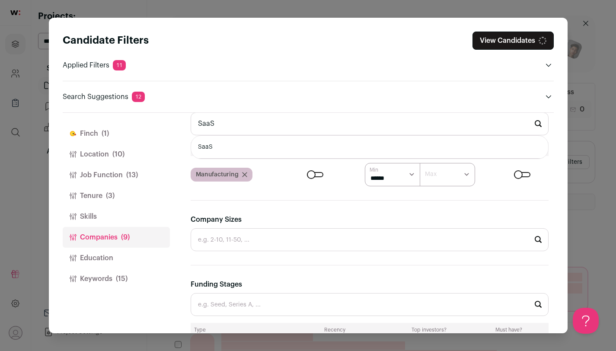
type input "SaaS"
click at [437, 150] on li "SaaS" at bounding box center [369, 147] width 357 height 23
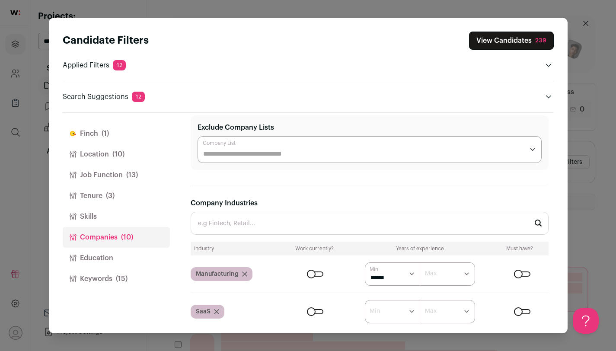
click at [317, 311] on div "Close modal via background" at bounding box center [315, 311] width 16 height 5
click at [103, 277] on button "Keywords (15)" at bounding box center [116, 279] width 107 height 21
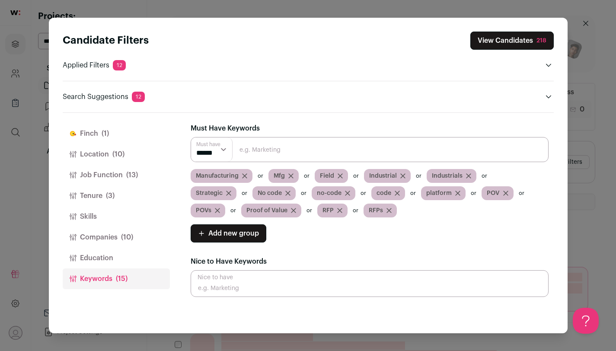
click at [319, 145] on input "Close modal via background" at bounding box center [370, 149] width 358 height 25
type input "low code"
click at [315, 145] on input "Close modal via background" at bounding box center [370, 149] width 358 height 25
type input "low-code"
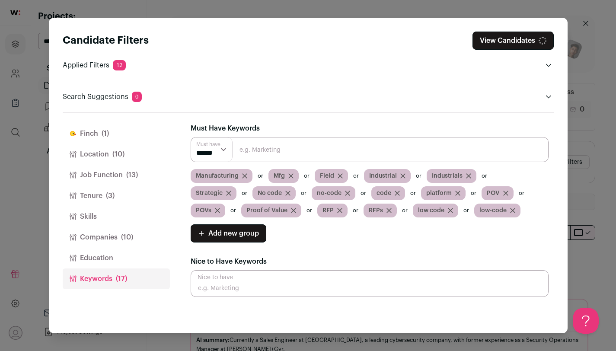
click at [120, 176] on button "Job Function (13)" at bounding box center [116, 175] width 107 height 21
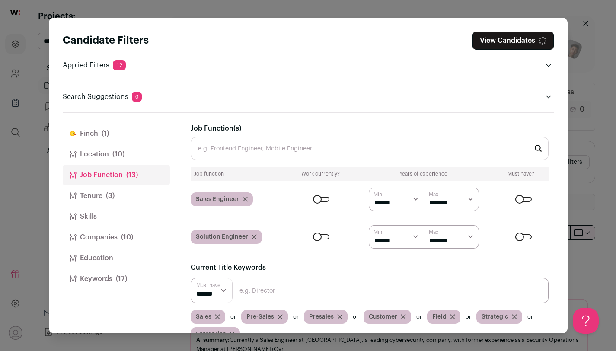
click at [497, 48] on button "View Candidates" at bounding box center [513, 41] width 81 height 18
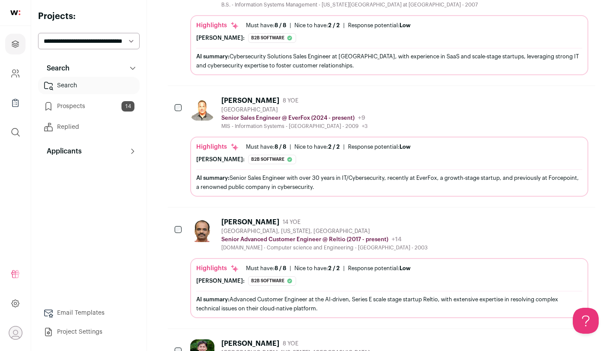
scroll to position [529, 0]
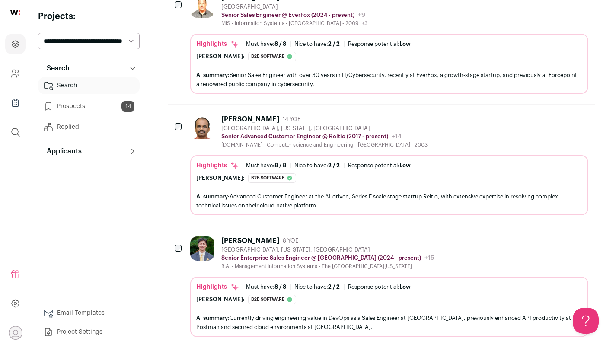
click at [525, 160] on div "Highlights Must have: 8 / 8 How many must haves have been fulfilled? | [GEOGRAP…" at bounding box center [389, 185] width 398 height 60
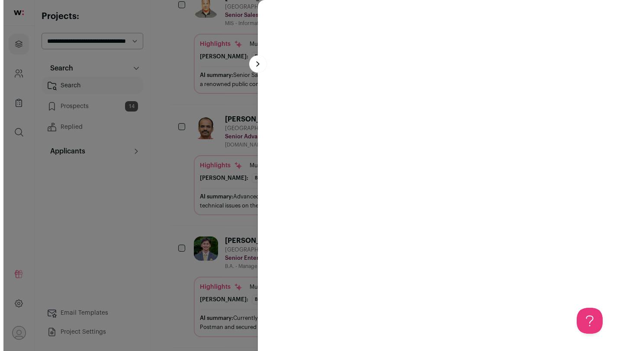
scroll to position [619, 0]
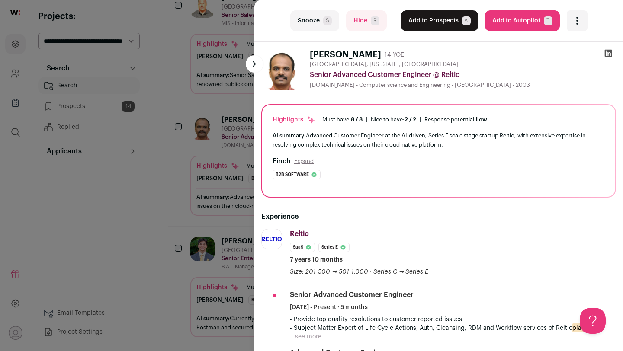
click at [328, 23] on span "S" at bounding box center [327, 20] width 9 height 9
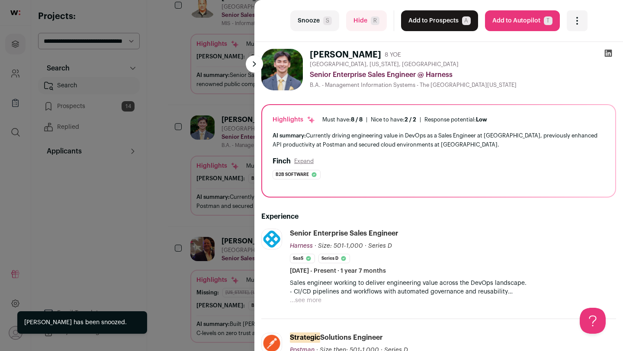
click at [170, 163] on div "last Snooze S Hide R Add to Prospects A Are you sure? [PERSON_NAME] is already …" at bounding box center [311, 175] width 623 height 351
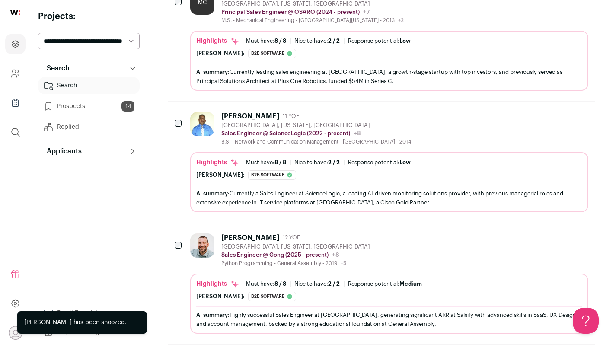
scroll to position [1024, 0]
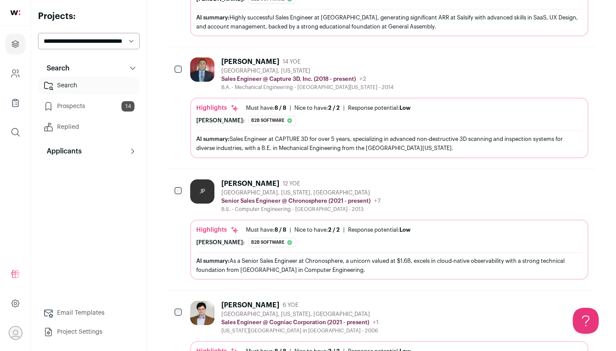
click at [295, 98] on div "Highlights Must have: 8 / 8 How many must haves have been fulfilled? | [GEOGRAP…" at bounding box center [389, 128] width 398 height 60
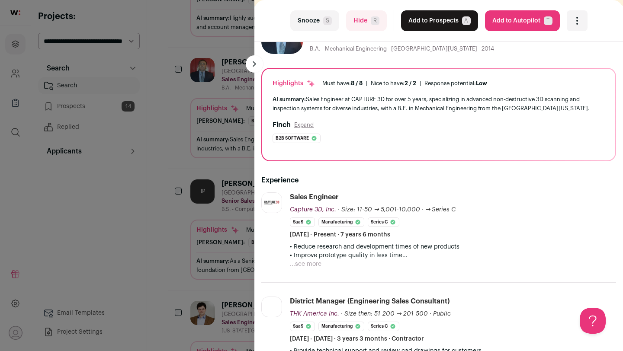
scroll to position [51, 0]
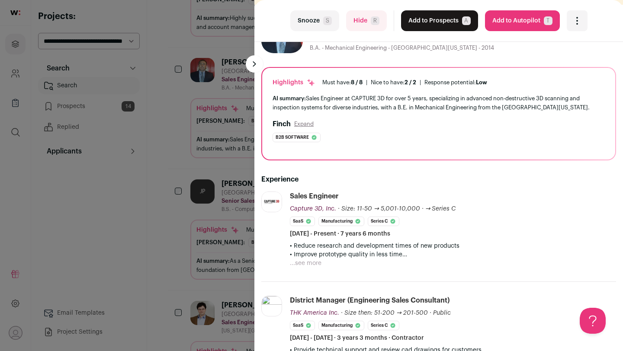
click at [305, 261] on button "...see more" at bounding box center [306, 263] width 32 height 9
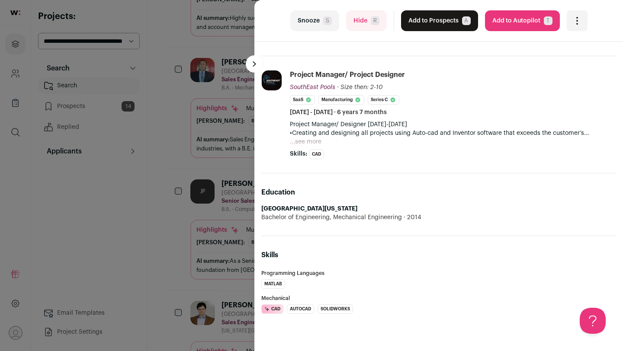
scroll to position [0, 0]
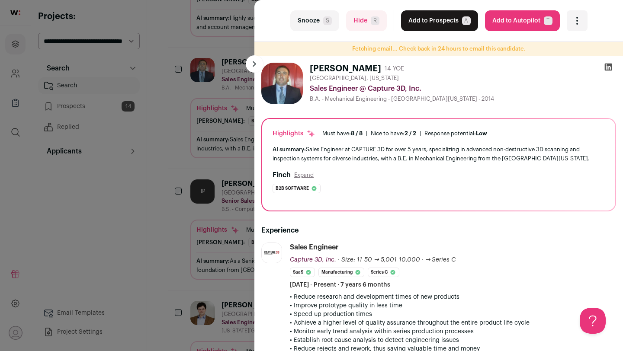
click at [436, 28] on button "Add to Prospects A" at bounding box center [439, 20] width 77 height 21
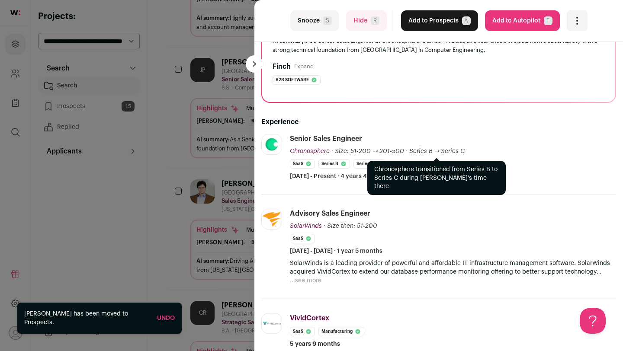
scroll to position [95, 0]
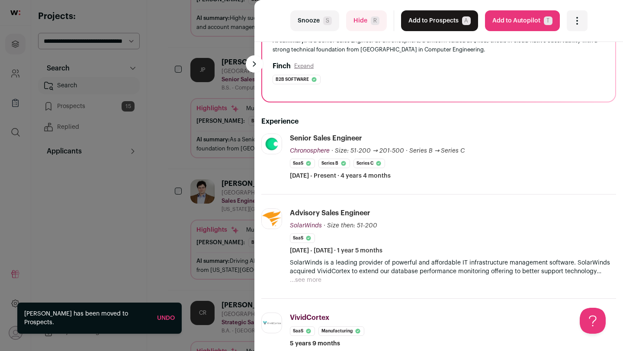
click at [200, 174] on div "last Snooze S Hide R Add to Prospects A Are you sure? [PERSON_NAME] is already …" at bounding box center [311, 175] width 623 height 351
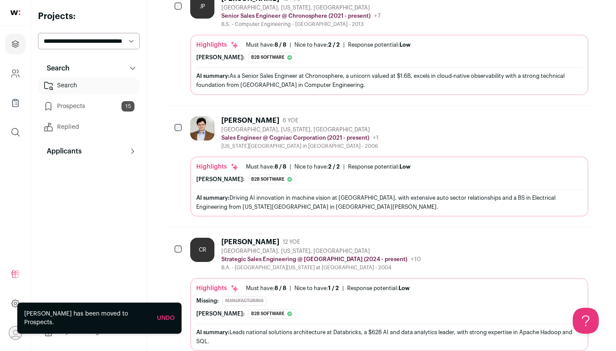
scroll to position [1375, 0]
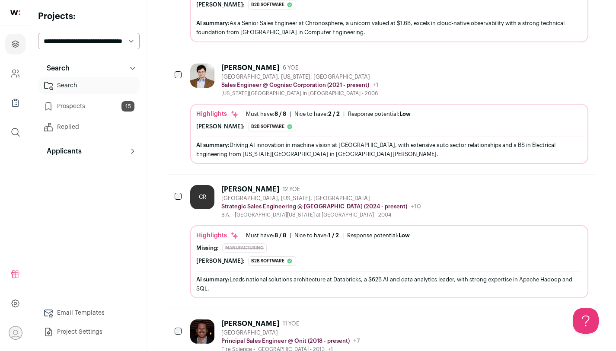
click at [296, 199] on div "[GEOGRAPHIC_DATA], [US_STATE], [GEOGRAPHIC_DATA]" at bounding box center [321, 198] width 200 height 7
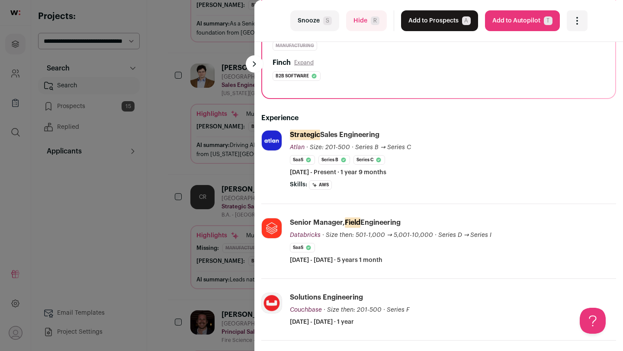
scroll to position [132, 0]
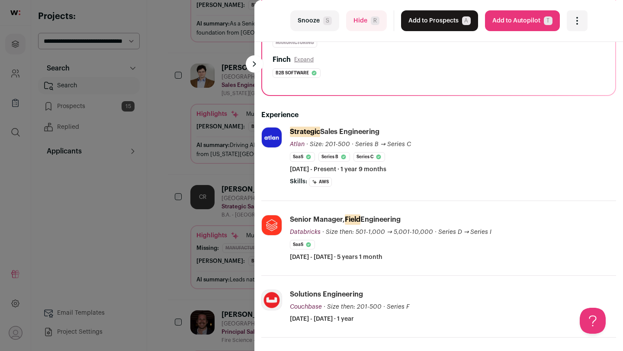
click at [425, 25] on button "Add to Prospects A" at bounding box center [439, 20] width 77 height 21
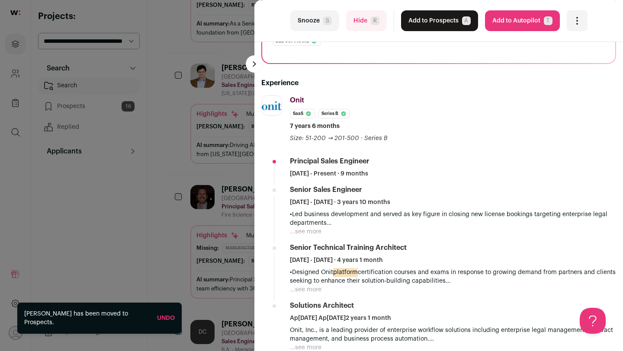
scroll to position [167, 0]
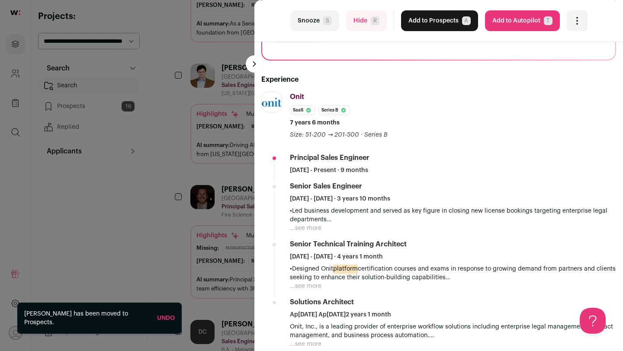
click at [200, 137] on div "last Snooze S Hide R Add to Prospects A Are you sure? [PERSON_NAME] is already …" at bounding box center [311, 175] width 623 height 351
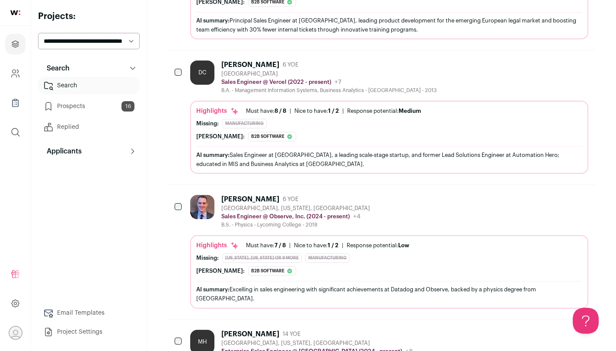
click at [232, 115] on icon at bounding box center [235, 111] width 9 height 9
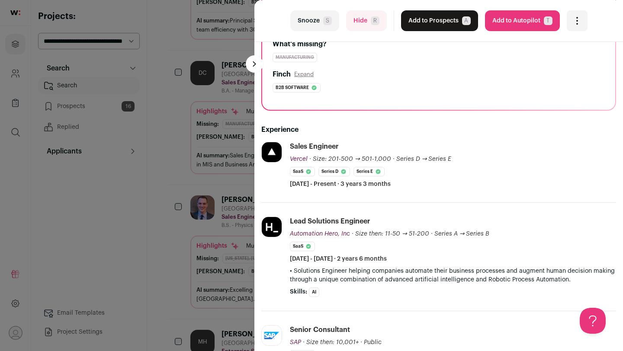
scroll to position [119, 0]
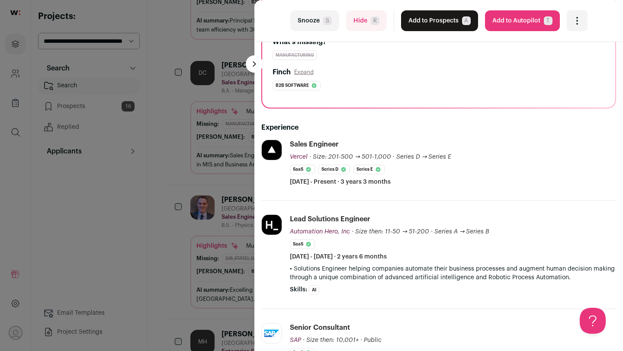
click at [184, 154] on div "last Snooze S Hide R Add to Prospects A Are you sure? [PERSON_NAME] is already …" at bounding box center [311, 175] width 623 height 351
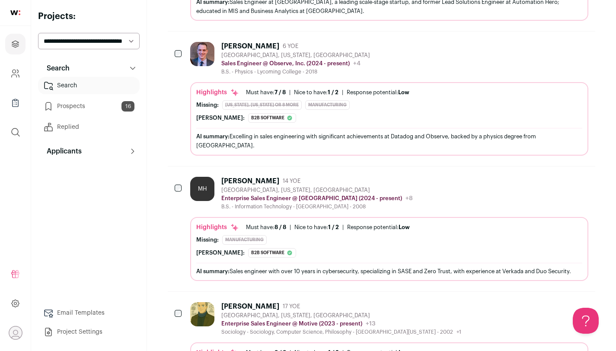
click at [220, 186] on div "MH [PERSON_NAME] 14 YOE [GEOGRAPHIC_DATA], [US_STATE], [GEOGRAPHIC_DATA] Enterp…" at bounding box center [301, 193] width 223 height 33
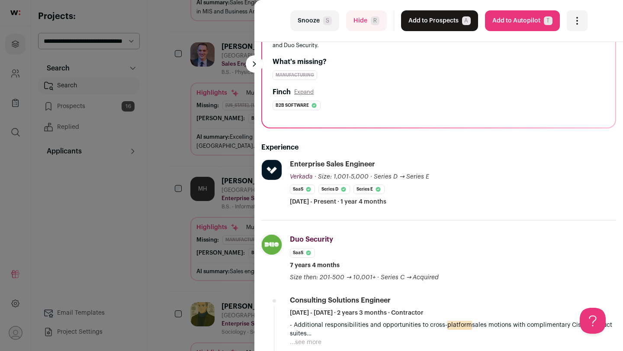
scroll to position [106, 0]
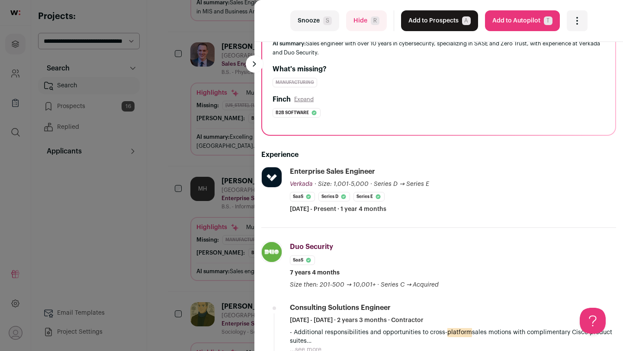
click at [432, 23] on button "Add to Prospects A" at bounding box center [439, 20] width 77 height 21
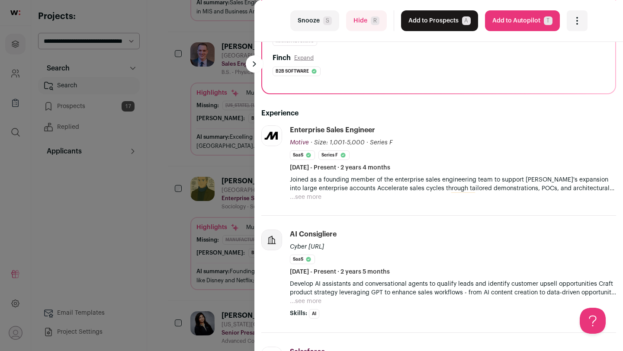
scroll to position [133, 0]
click at [305, 195] on button "...see more" at bounding box center [306, 198] width 32 height 9
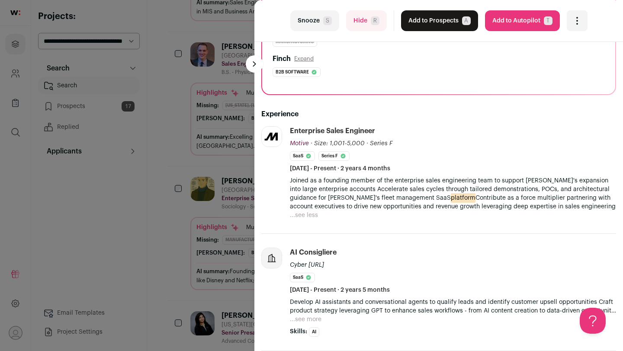
click at [423, 26] on button "Add to Prospects A" at bounding box center [439, 20] width 77 height 21
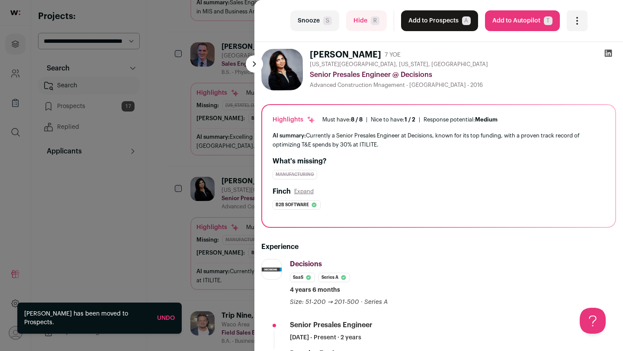
click at [238, 243] on div "last Snooze S Hide R Add to Prospects A Are you sure? [PERSON_NAME] is already …" at bounding box center [311, 175] width 623 height 351
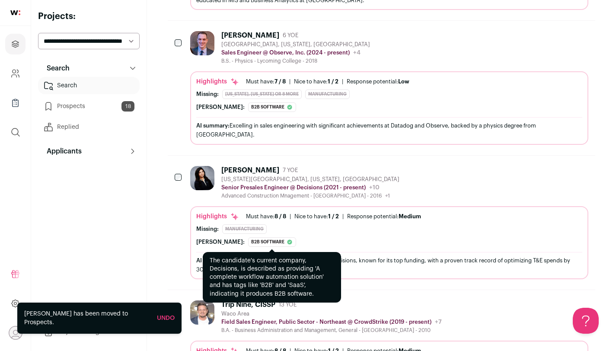
scroll to position [1843, 0]
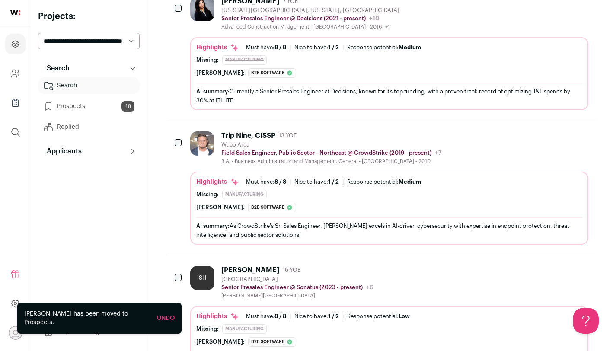
click at [272, 200] on div "Highlights Must have: 8 / 8 How many must haves have been fulfilled? | [GEOGRAP…" at bounding box center [389, 195] width 386 height 35
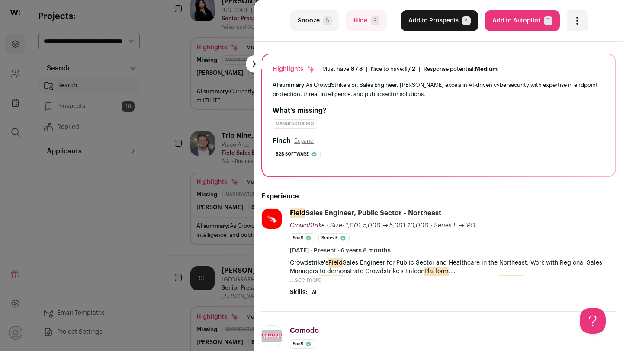
scroll to position [54, 0]
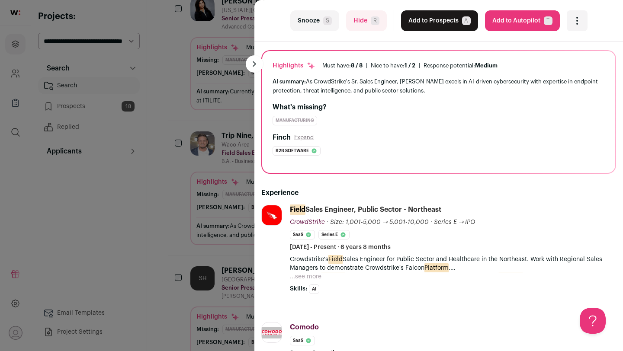
click at [229, 172] on div "last Snooze S Hide R Add to Prospects A Are you sure? Trip Nine, CISSP is alrea…" at bounding box center [311, 175] width 623 height 351
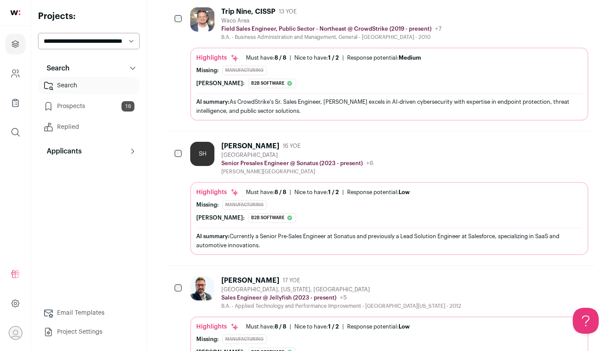
click at [232, 172] on div "[PERSON_NAME][GEOGRAPHIC_DATA]" at bounding box center [297, 171] width 152 height 7
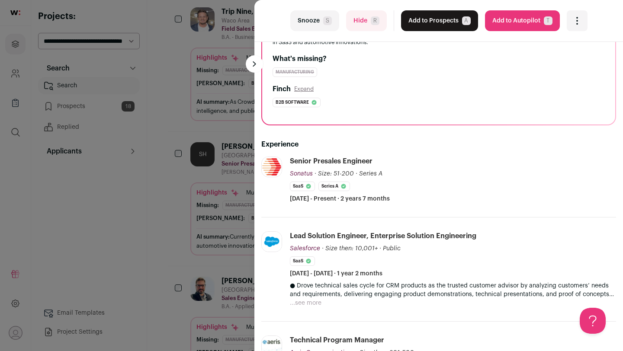
scroll to position [189, 0]
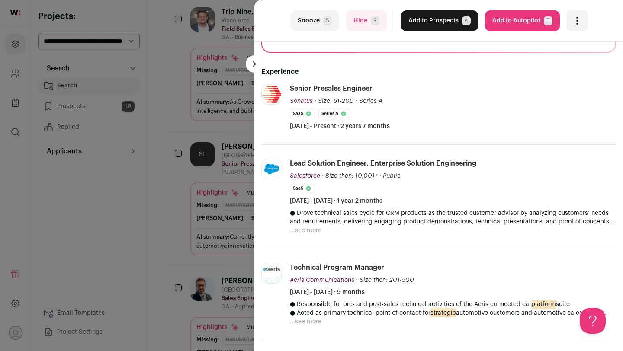
click at [199, 192] on div "last Snooze S Hide R Add to Prospects A Are you sure? [PERSON_NAME] is already …" at bounding box center [311, 175] width 623 height 351
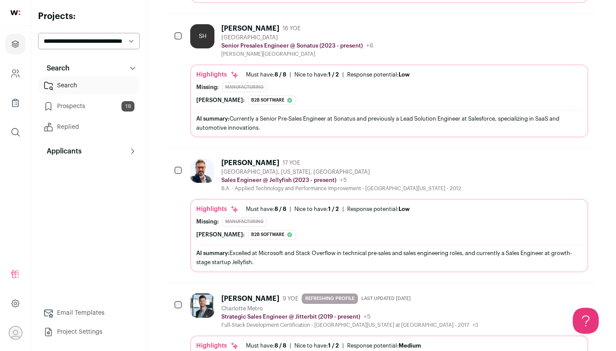
scroll to position [2251, 0]
click at [286, 295] on div "[PERSON_NAME] 9 YOE REFRESHING PROFILE Last updated [DATE]" at bounding box center [349, 298] width 257 height 10
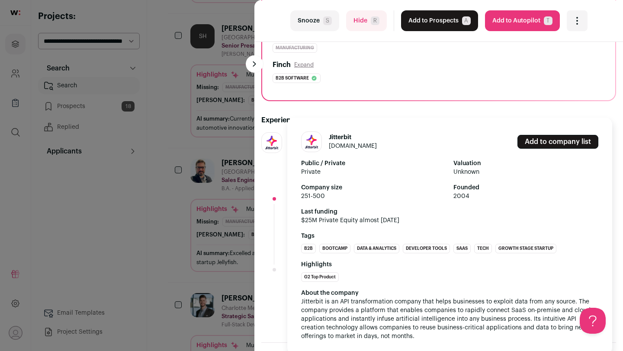
scroll to position [151, 0]
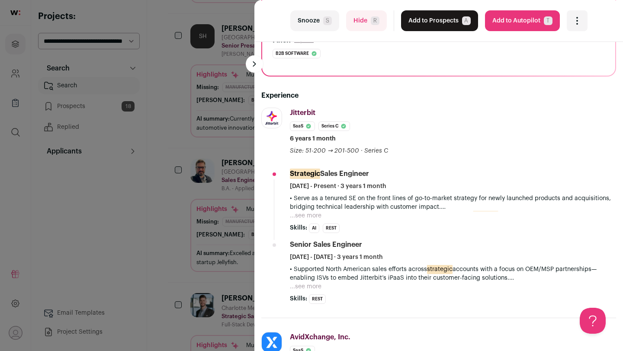
click at [206, 192] on div "last Snooze S Hide R Add to Prospects A Are you sure? [PERSON_NAME] is already …" at bounding box center [311, 175] width 623 height 351
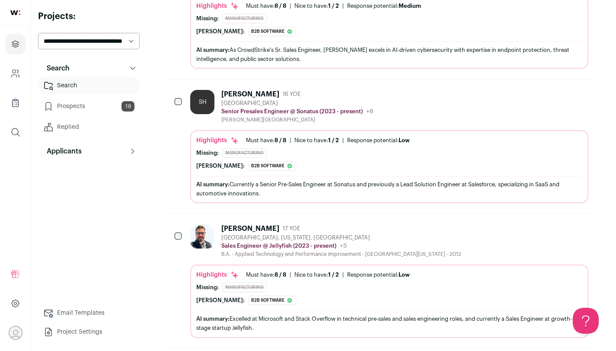
scroll to position [2180, 0]
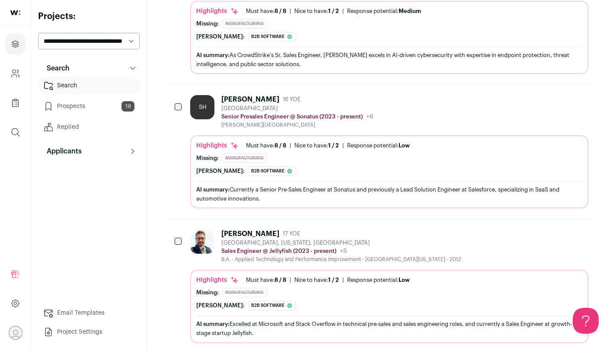
click at [256, 151] on div "Highlights Must have: 8 / 8 How many must haves have been fulfilled? | [GEOGRAP…" at bounding box center [389, 158] width 386 height 35
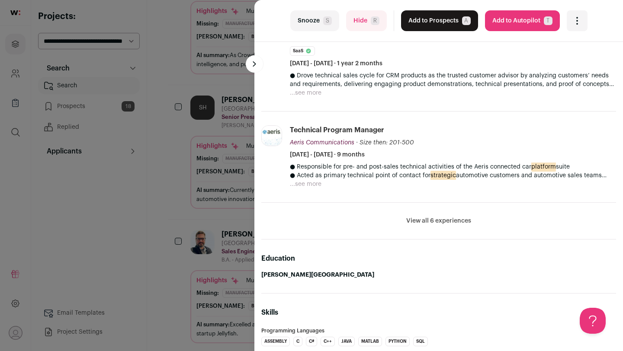
scroll to position [328, 0]
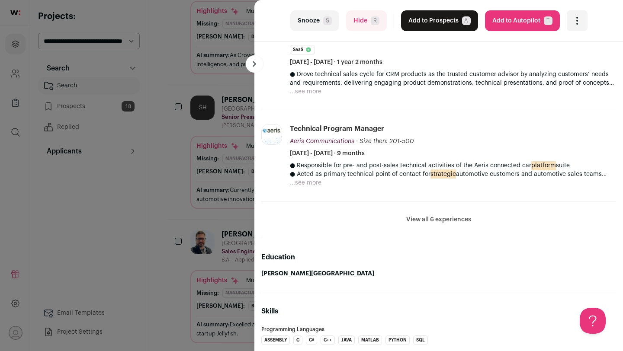
click at [452, 221] on button "View all 6 experiences" at bounding box center [438, 219] width 65 height 9
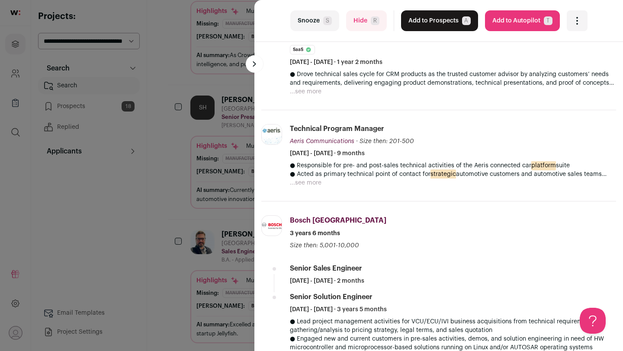
scroll to position [0, 0]
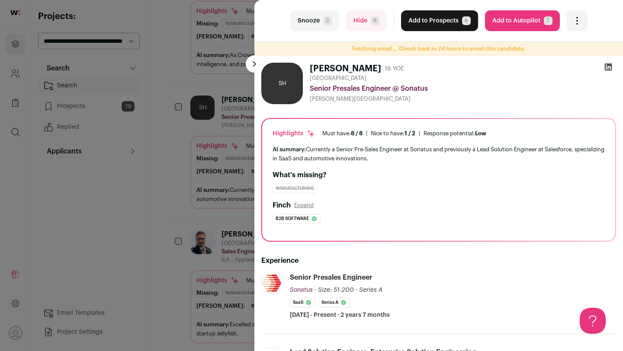
click at [604, 69] on icon at bounding box center [608, 67] width 9 height 9
click at [415, 19] on button "Add to Prospects A" at bounding box center [439, 20] width 77 height 21
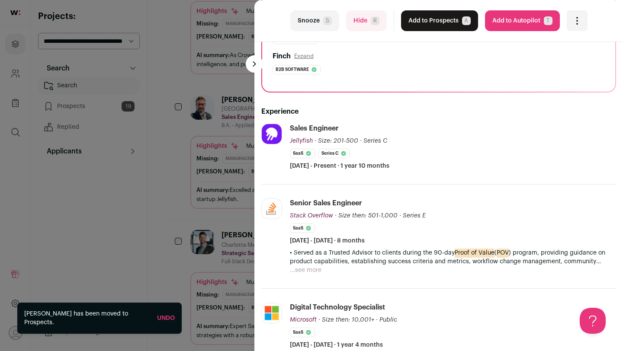
scroll to position [139, 0]
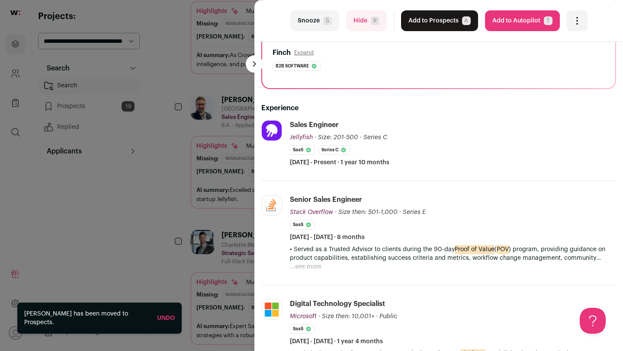
click at [226, 133] on div "last Snooze S Hide R Add to Prospects A Are you sure? [PERSON_NAME] is already …" at bounding box center [311, 175] width 623 height 351
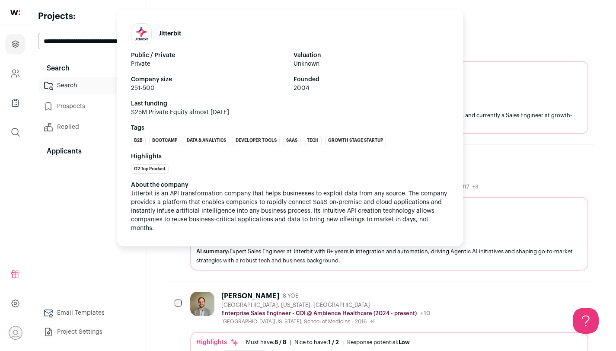
click at [239, 180] on div "Jitterbit Public / Private Private Valuation Unknown Company size 251-500 Found…" at bounding box center [290, 128] width 346 height 237
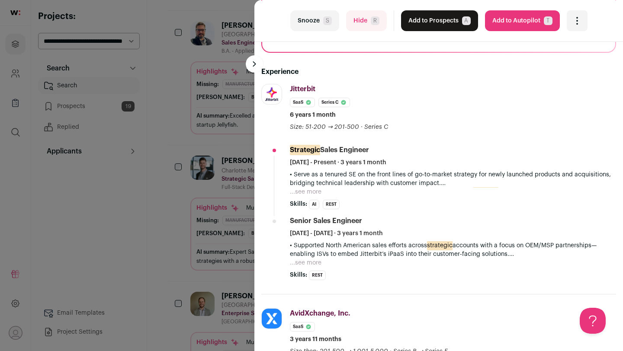
scroll to position [202, 0]
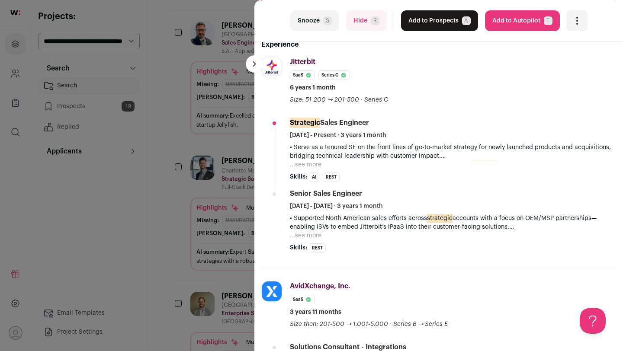
click at [229, 95] on div "last Snooze S Hide R Add to Prospects A Are you sure? [PERSON_NAME] is already …" at bounding box center [311, 175] width 623 height 351
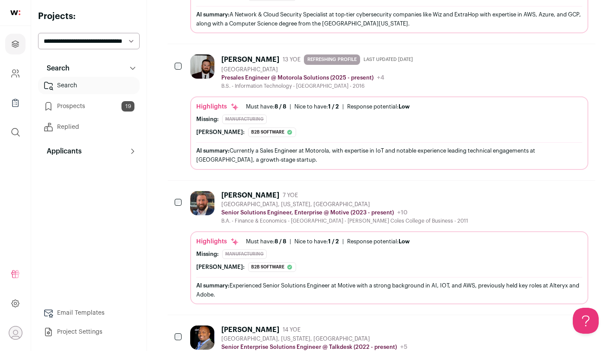
scroll to position [2888, 0]
click at [257, 205] on div "[GEOGRAPHIC_DATA], [US_STATE], [GEOGRAPHIC_DATA]" at bounding box center [344, 204] width 247 height 7
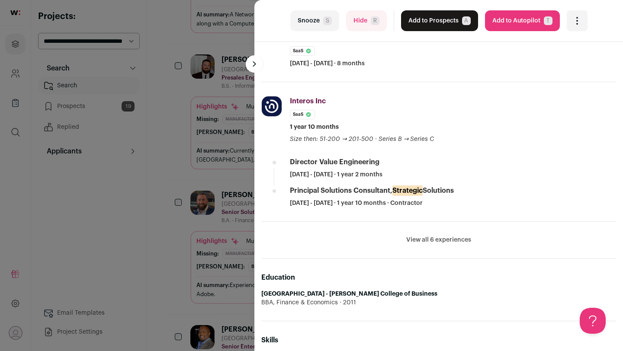
scroll to position [0, 0]
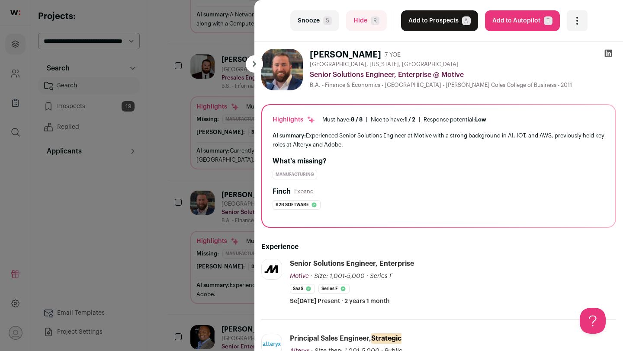
click at [417, 22] on button "Add to Prospects A" at bounding box center [439, 20] width 77 height 21
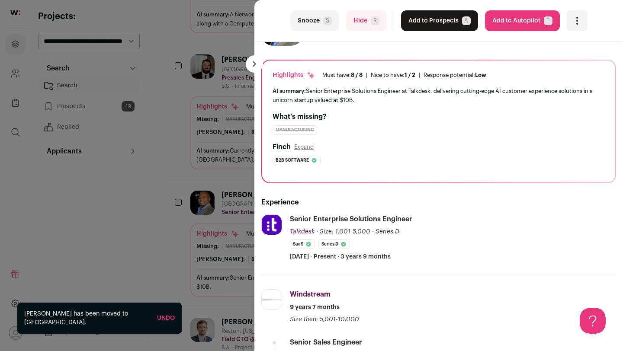
scroll to position [77, 0]
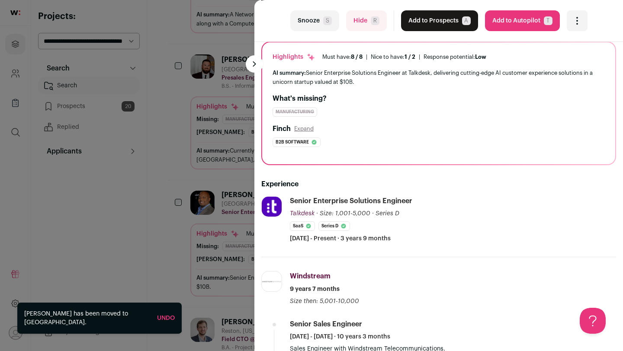
click at [224, 230] on div "last Snooze S Hide R Add to Prospects A Are you sure? [PERSON_NAME] is already …" at bounding box center [311, 175] width 623 height 351
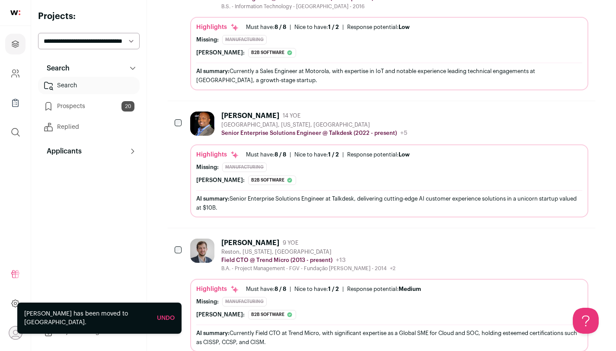
scroll to position [2968, 0]
click at [241, 259] on p "Field CTO @ Trend Micro (2013 - present)" at bounding box center [276, 259] width 111 height 7
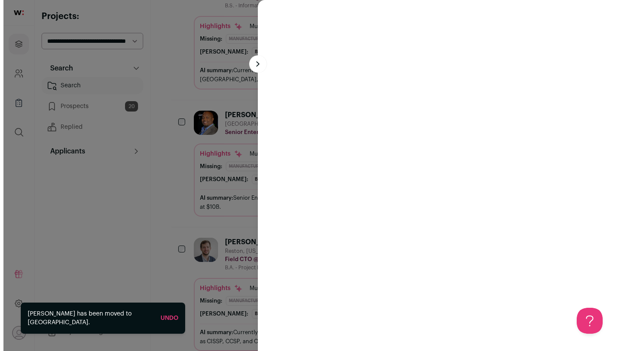
scroll to position [2958, 0]
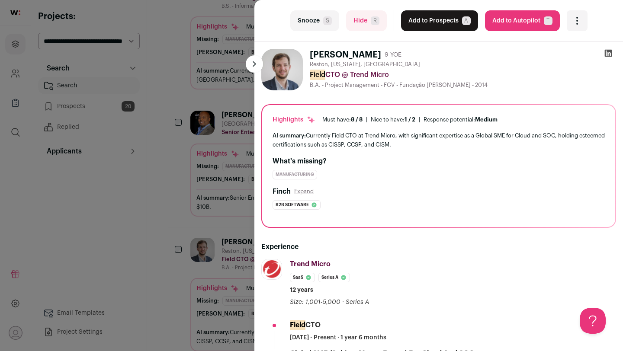
click at [314, 30] on button "Snooze S" at bounding box center [314, 20] width 49 height 21
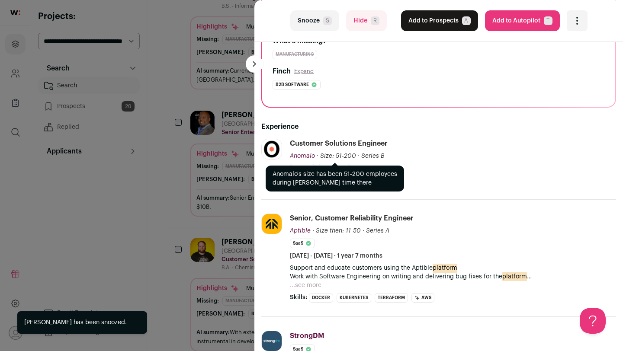
scroll to position [124, 0]
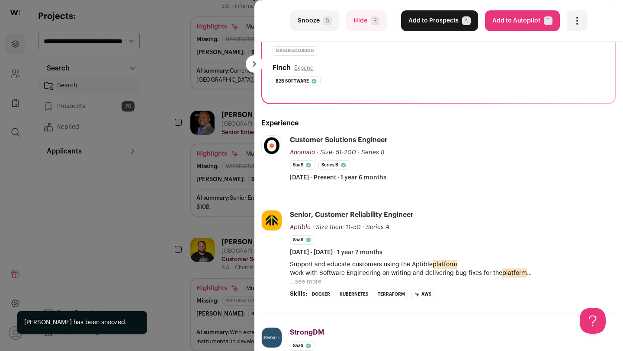
click at [361, 24] on button "Hide R" at bounding box center [366, 20] width 41 height 21
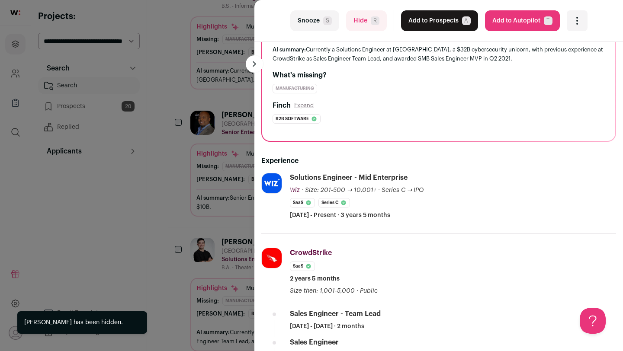
scroll to position [117, 0]
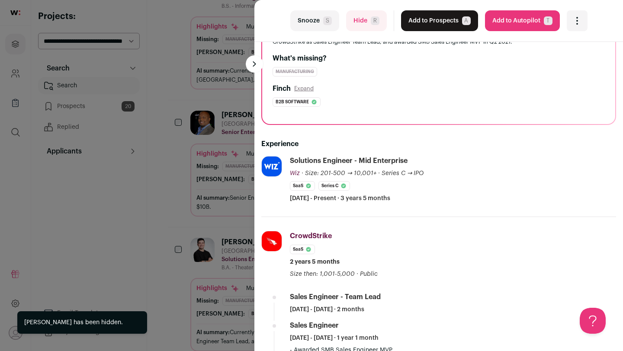
click at [228, 248] on div "last Snooze S Hide R Add to Prospects A Are you sure? [PERSON_NAME] is already …" at bounding box center [311, 175] width 623 height 351
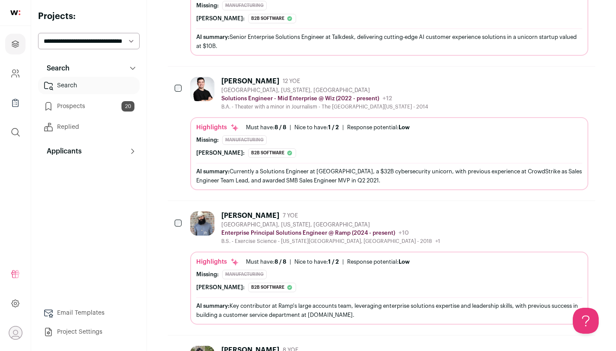
scroll to position [3130, 0]
click at [228, 248] on div "[PERSON_NAME] 7 YOE [GEOGRAPHIC_DATA], [US_STATE], [GEOGRAPHIC_DATA] Enterprise…" at bounding box center [389, 267] width 398 height 113
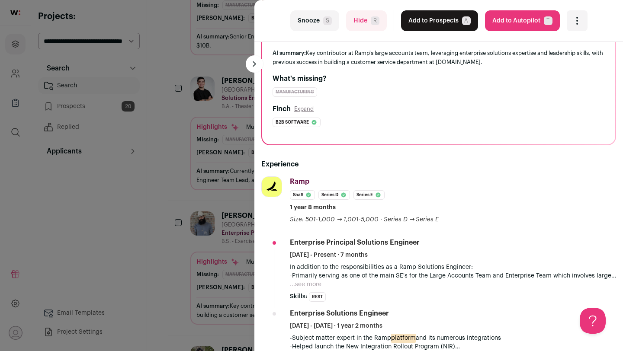
scroll to position [67, 0]
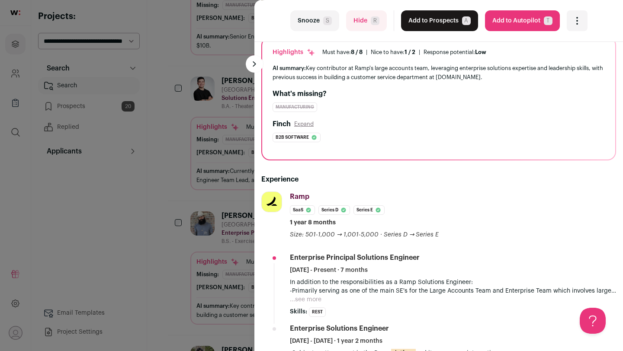
click at [229, 260] on div "last Snooze S Hide R Add to Prospects A Are you sure? [PERSON_NAME] is already …" at bounding box center [311, 175] width 623 height 351
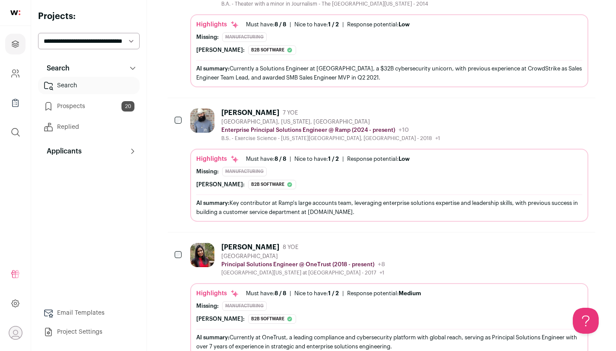
scroll to position [3225, 0]
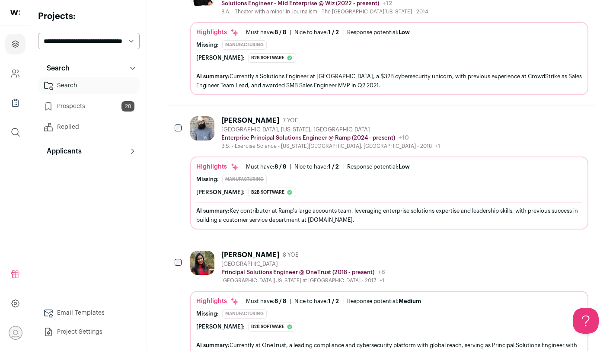
click at [580, 125] on icon "Add to Prospects" at bounding box center [581, 120] width 10 height 10
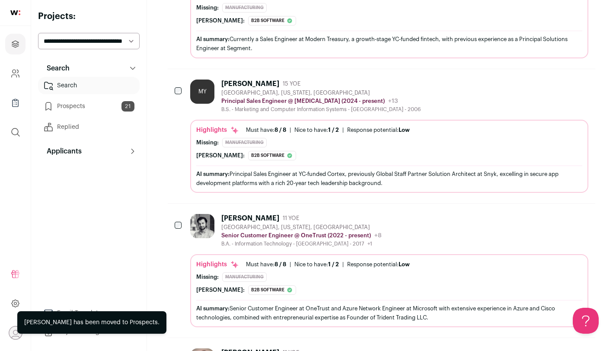
scroll to position [3534, 0]
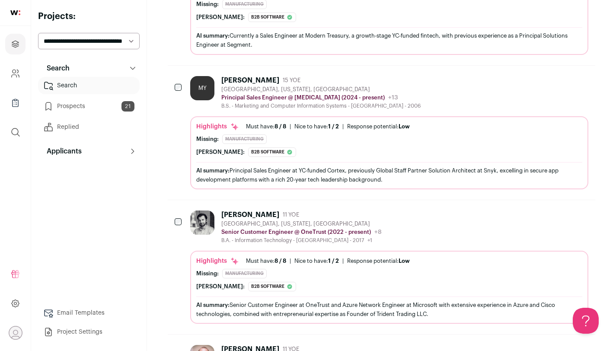
click at [475, 171] on div "AI summary: Principal Sales Engineer at YC-funded Cortex, previously Global Sta…" at bounding box center [389, 175] width 386 height 18
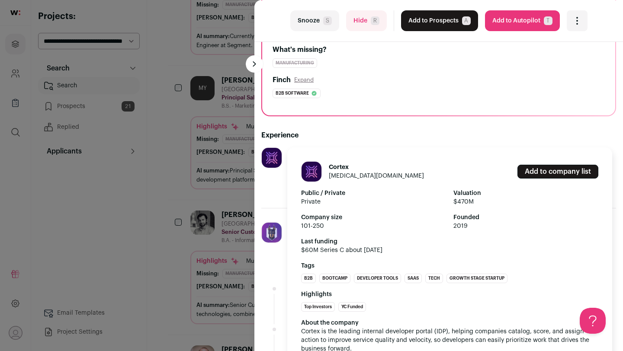
scroll to position [112, 0]
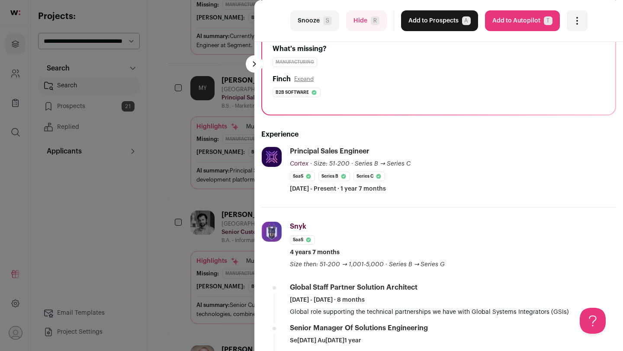
click at [200, 198] on div "last Snooze S Hide R Add to Prospects A Are you sure? [PERSON_NAME] is already …" at bounding box center [311, 175] width 623 height 351
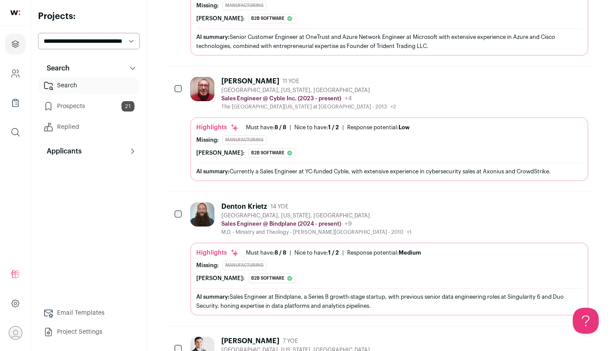
click at [222, 213] on div "[GEOGRAPHIC_DATA], [US_STATE], [GEOGRAPHIC_DATA]" at bounding box center [316, 215] width 190 height 7
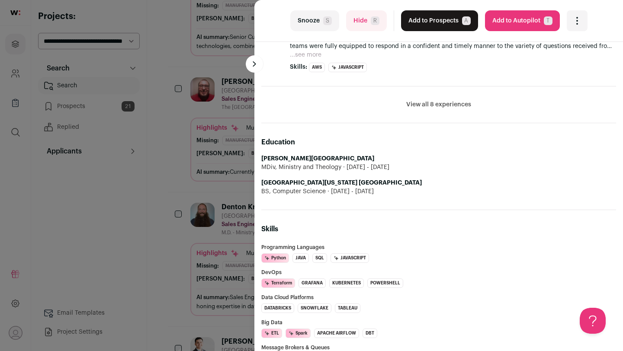
scroll to position [626, 0]
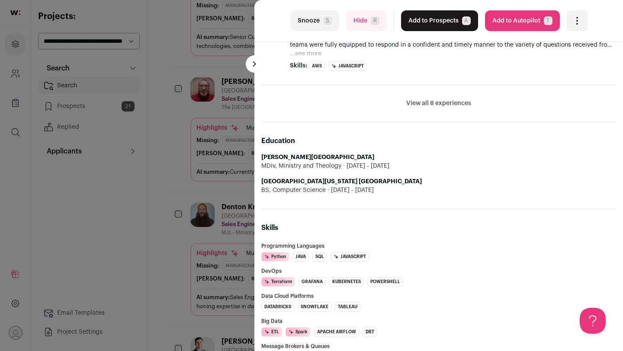
click at [253, 61] on button at bounding box center [254, 63] width 17 height 17
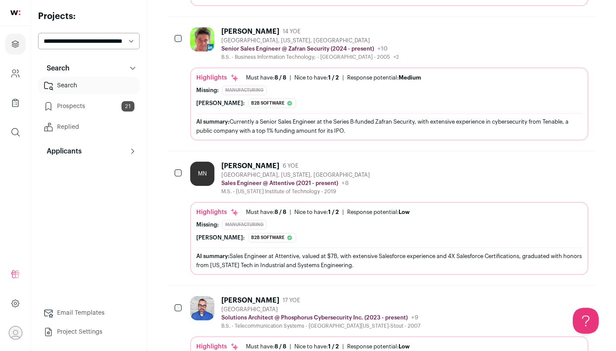
scroll to position [4788, 0]
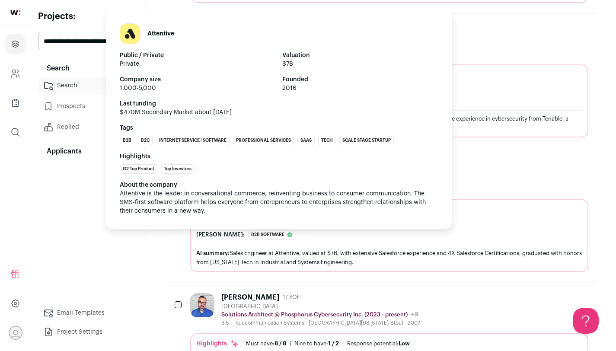
click at [309, 173] on ul "G2 Top Product Top Investors" at bounding box center [279, 169] width 318 height 10
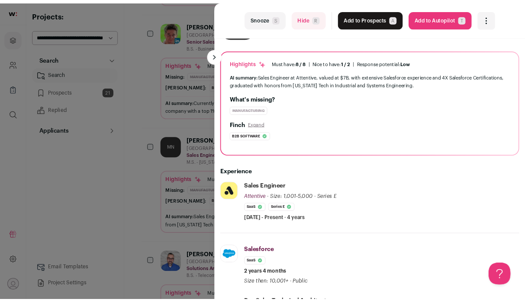
scroll to position [61, 0]
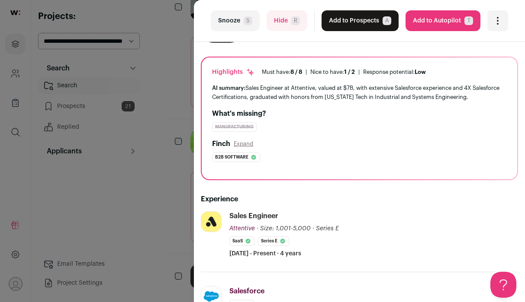
click at [157, 169] on div "last Snooze S Hide R Add to Prospects A Are you sure? [PERSON_NAME] is already …" at bounding box center [262, 151] width 525 height 302
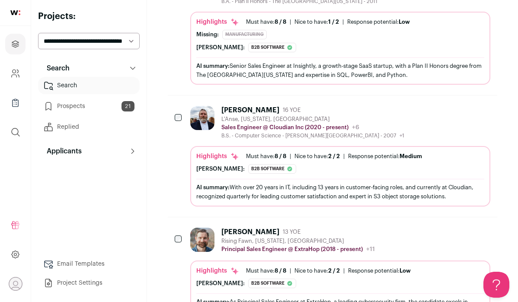
scroll to position [5915, 0]
